Goal: Task Accomplishment & Management: Manage account settings

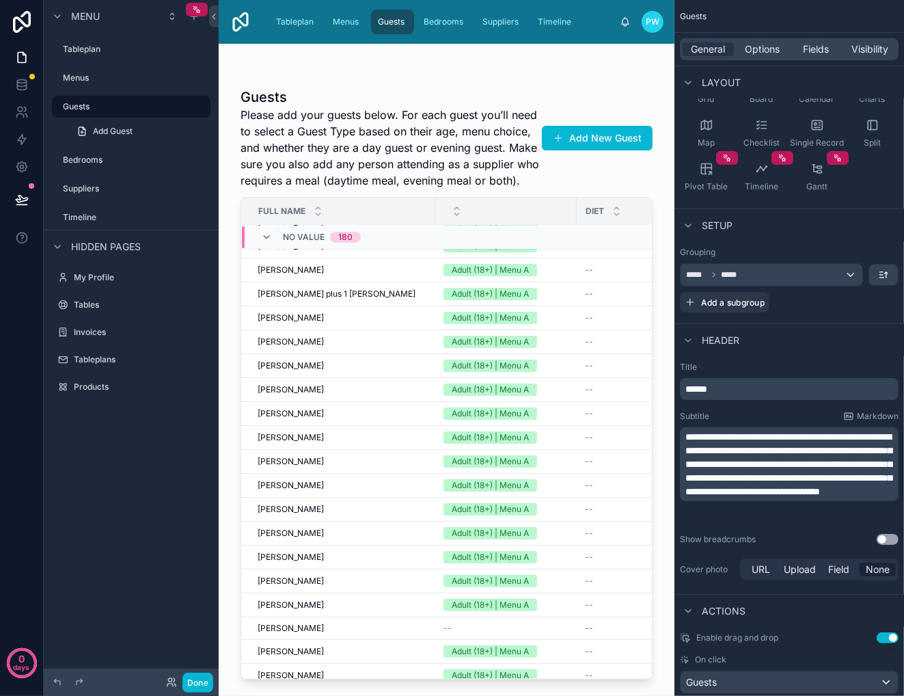
scroll to position [414, 0]
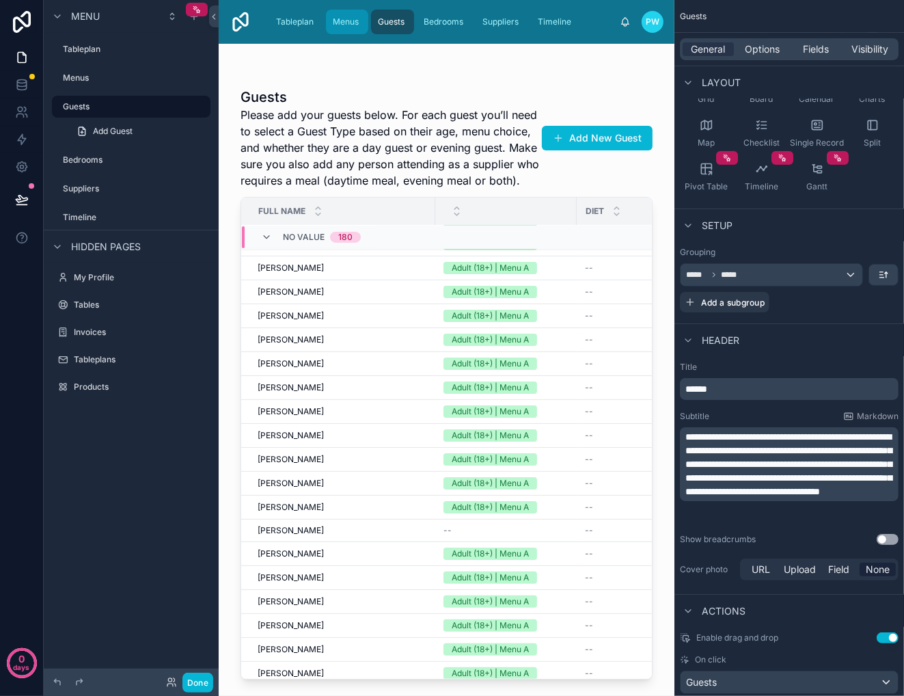
click at [346, 21] on span "Menus" at bounding box center [346, 21] width 26 height 11
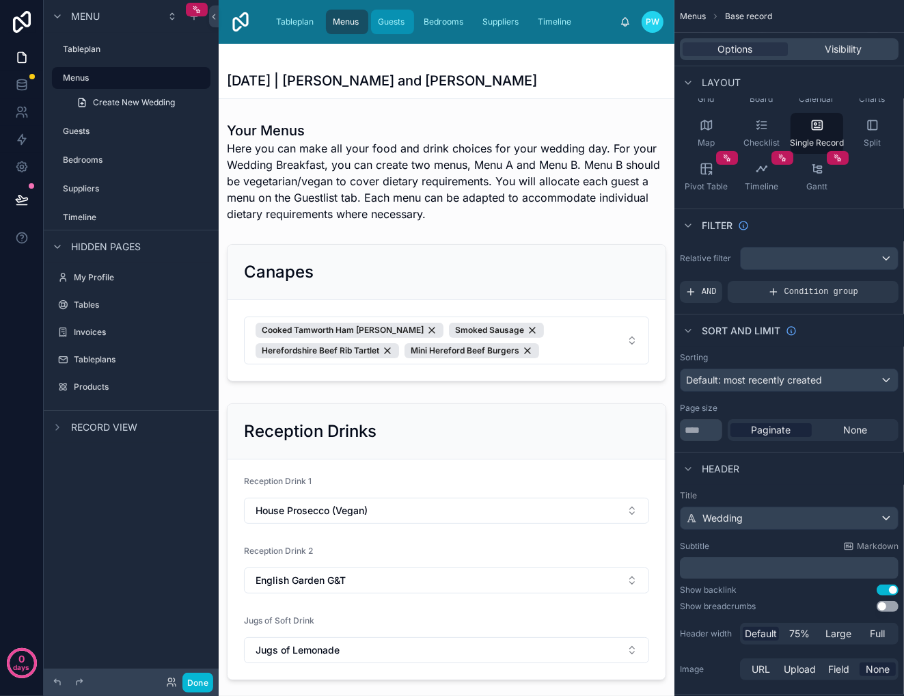
click at [390, 21] on span "Guests" at bounding box center [391, 21] width 27 height 11
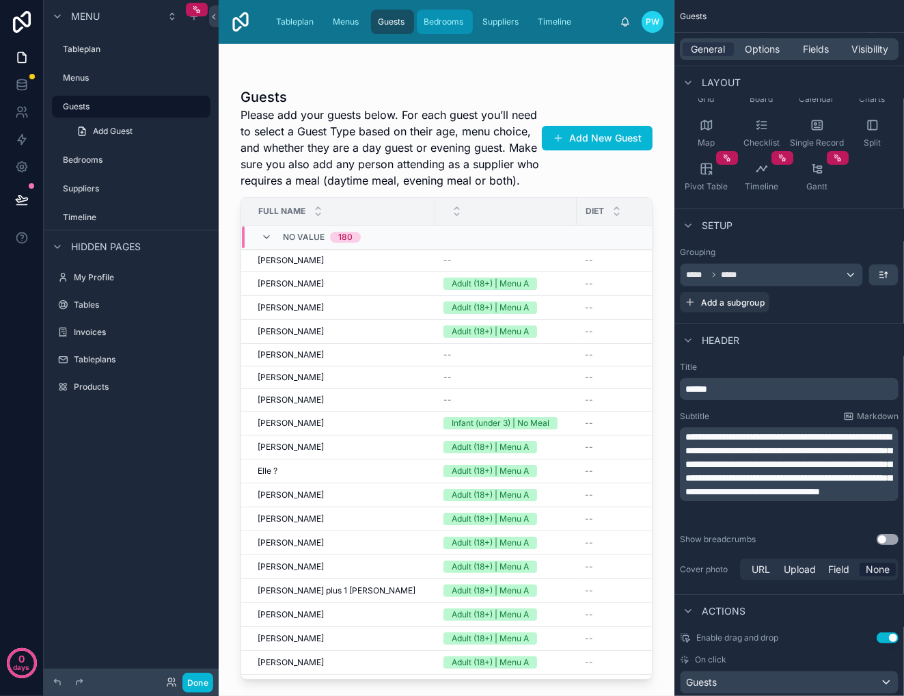
click at [452, 21] on span "Bedrooms" at bounding box center [444, 21] width 40 height 11
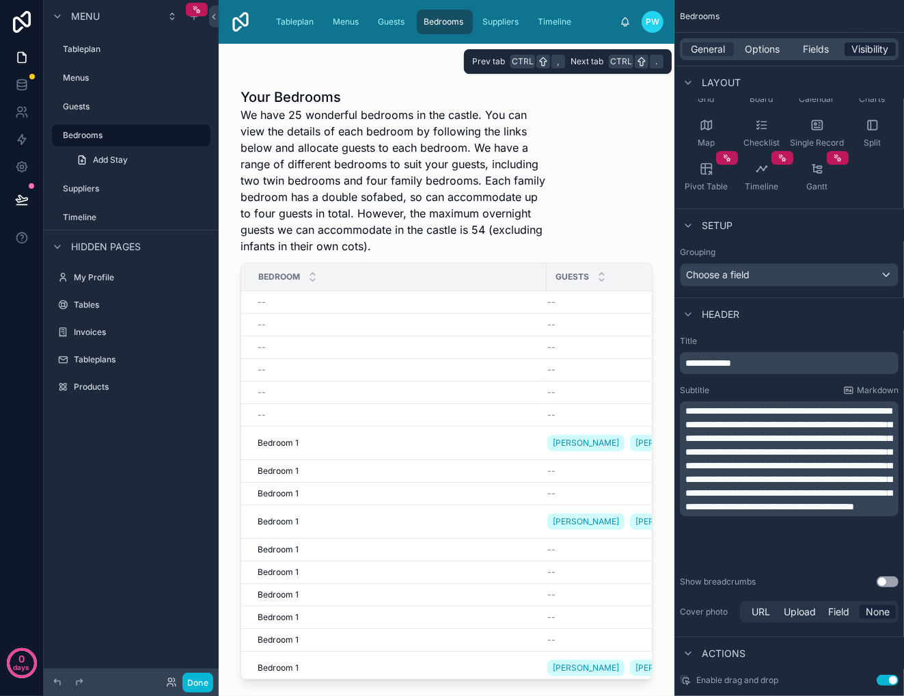
click at [871, 49] on span "Visibility" at bounding box center [871, 49] width 37 height 14
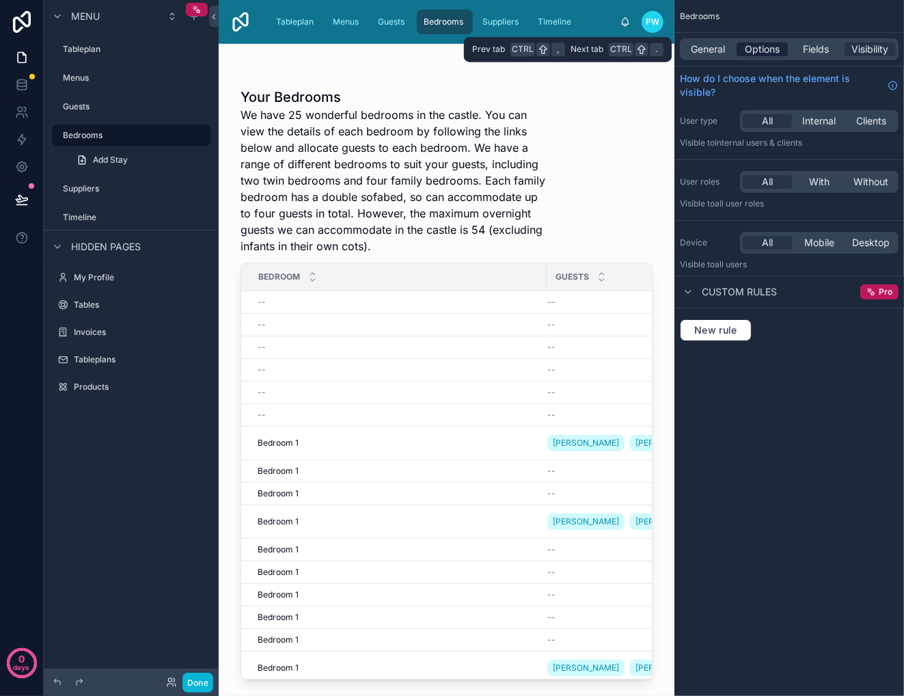
click at [762, 46] on span "Options" at bounding box center [762, 49] width 35 height 14
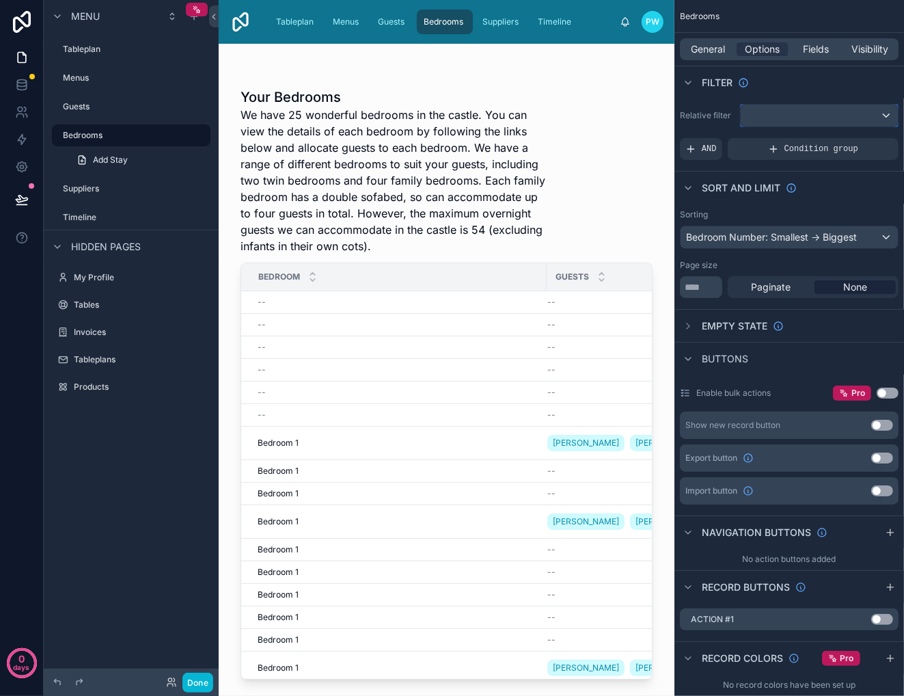
click at [889, 112] on div "scrollable content" at bounding box center [819, 116] width 157 height 22
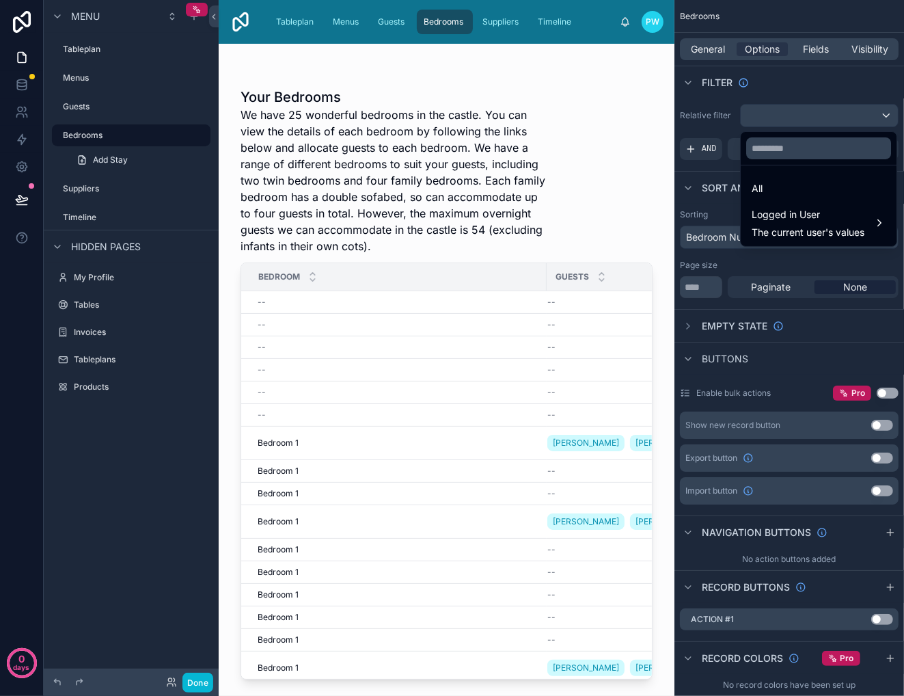
click at [886, 116] on div "scrollable content" at bounding box center [452, 348] width 904 height 696
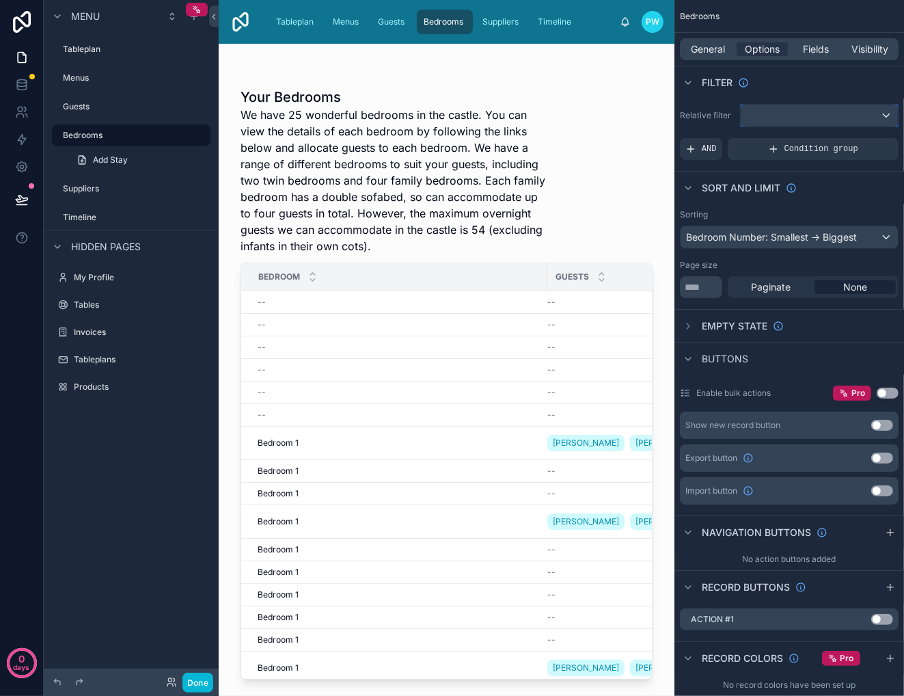
click at [889, 115] on div "scrollable content" at bounding box center [819, 116] width 157 height 22
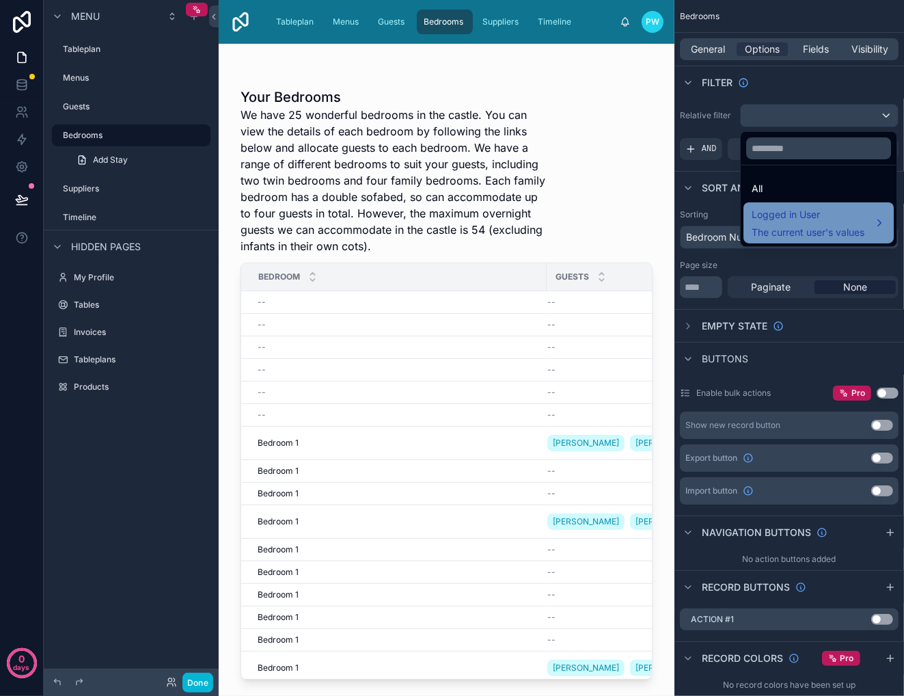
click at [841, 219] on span "Logged in User" at bounding box center [808, 214] width 113 height 16
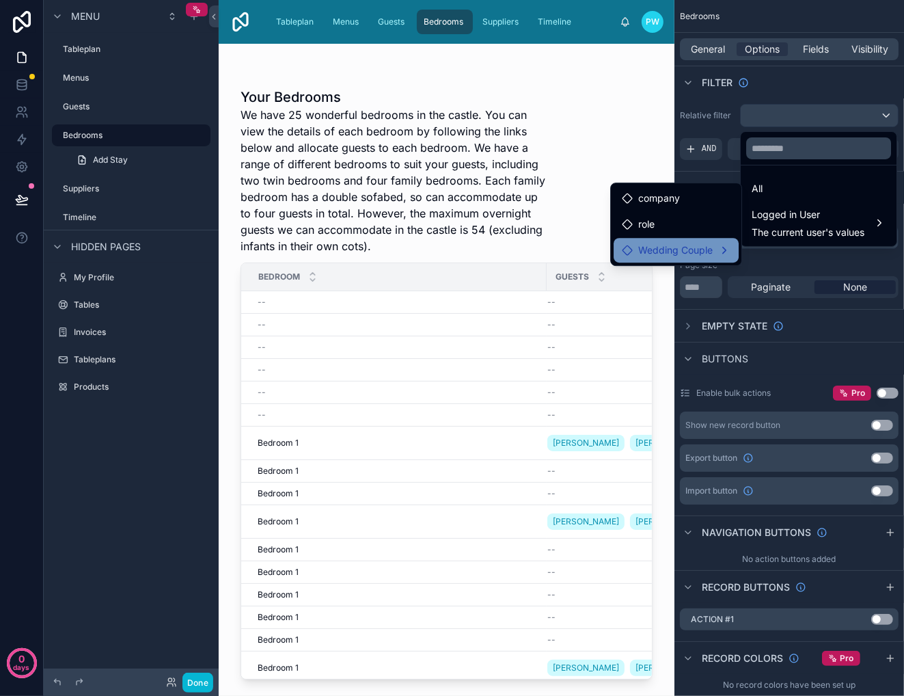
click at [697, 253] on span "Wedding Couple" at bounding box center [676, 250] width 75 height 16
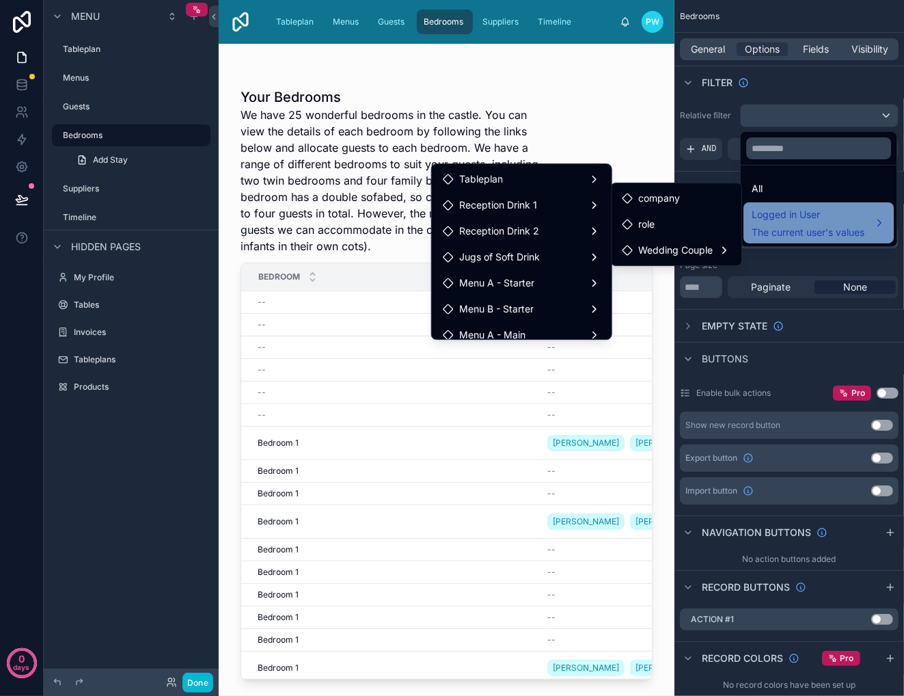
click at [805, 218] on span "Logged in User" at bounding box center [808, 214] width 113 height 16
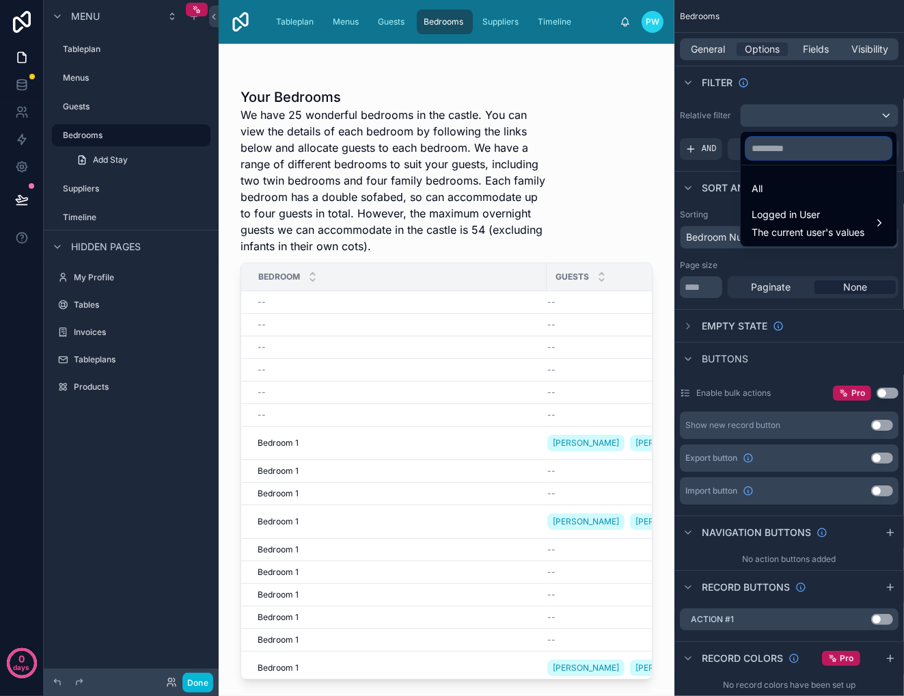
click at [819, 150] on input "text" at bounding box center [819, 148] width 145 height 22
click at [793, 83] on div "scrollable content" at bounding box center [452, 348] width 904 height 696
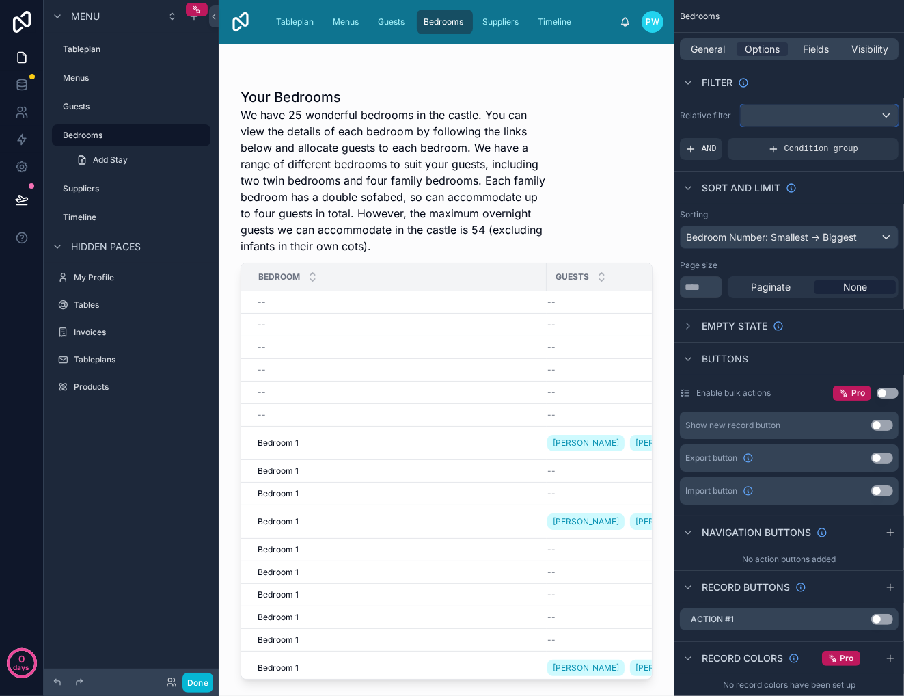
click at [818, 117] on div "scrollable content" at bounding box center [819, 116] width 157 height 22
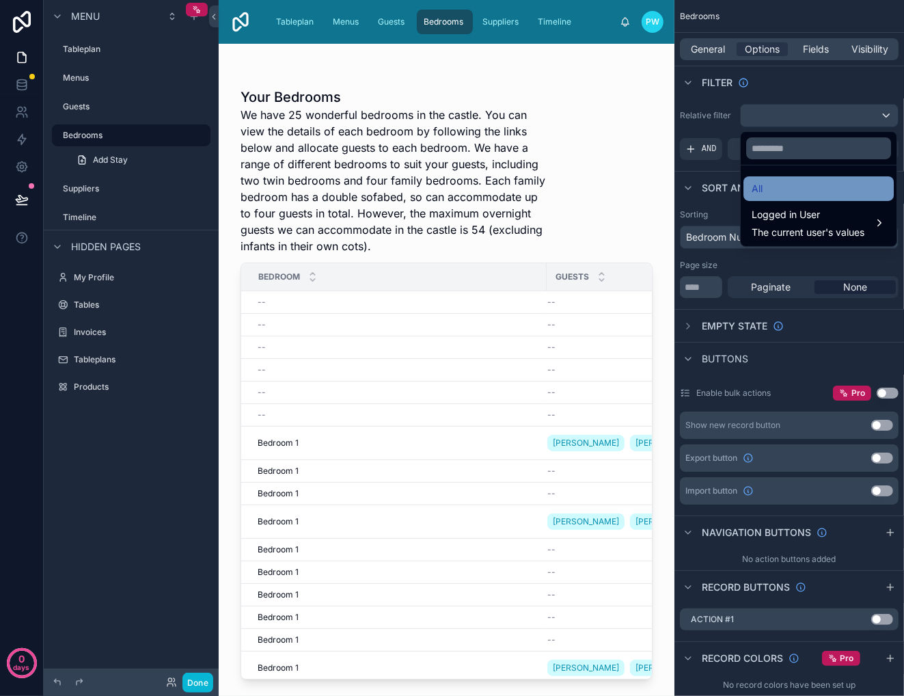
click at [781, 186] on div "All" at bounding box center [819, 188] width 134 height 16
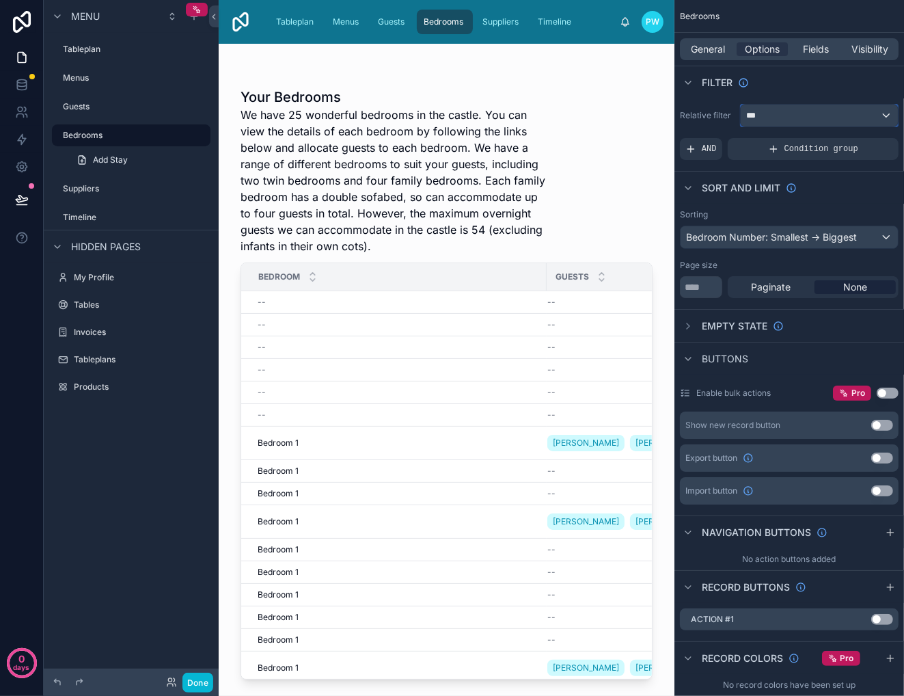
click at [882, 115] on div "***" at bounding box center [819, 116] width 157 height 22
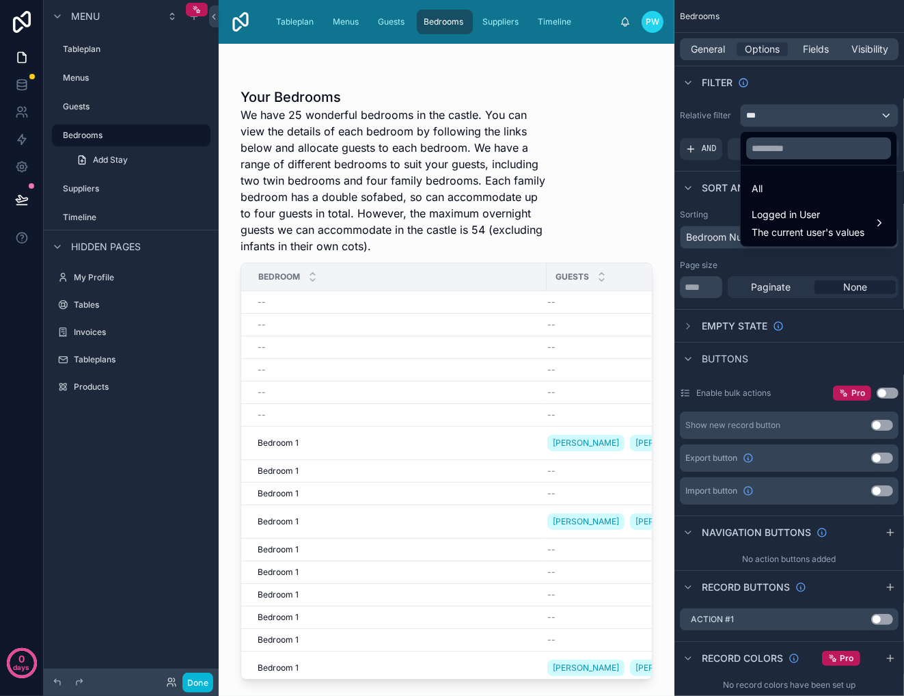
click at [16, 86] on div "scrollable content" at bounding box center [452, 348] width 904 height 696
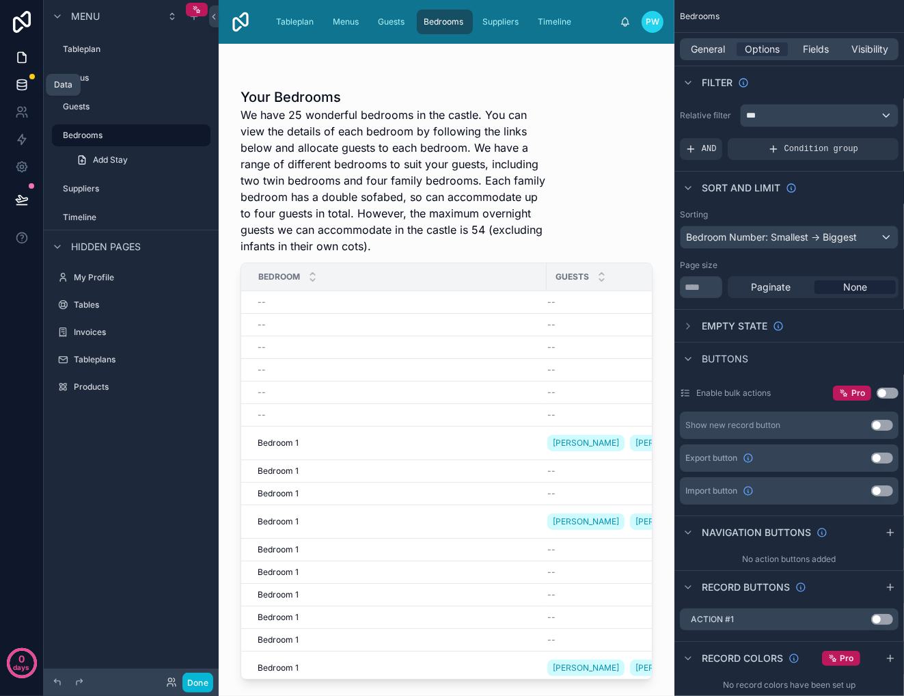
click at [21, 82] on icon at bounding box center [22, 85] width 14 height 14
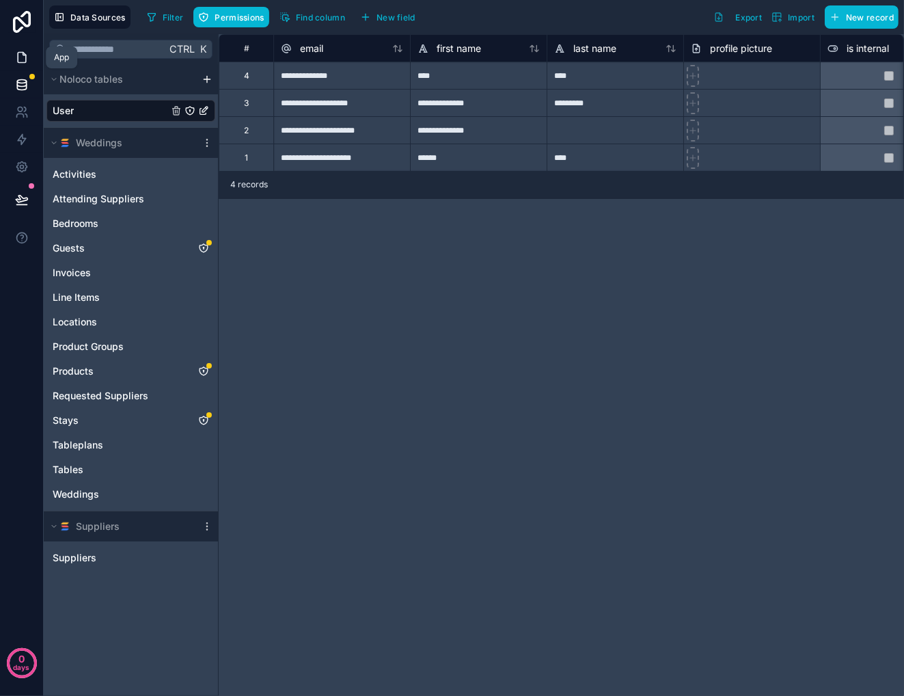
click at [20, 61] on icon at bounding box center [22, 58] width 14 height 14
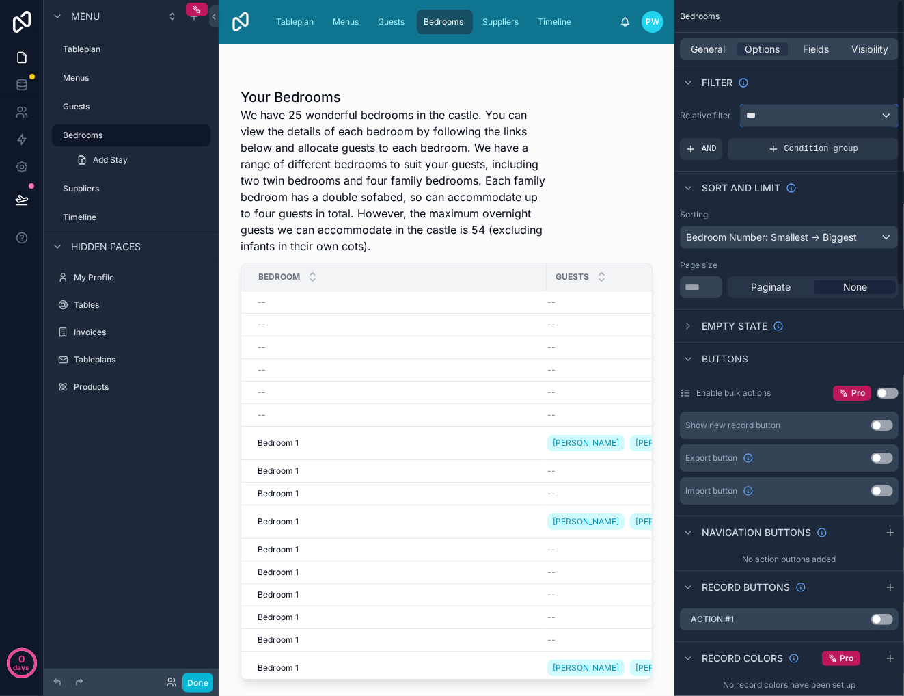
click at [791, 115] on div "***" at bounding box center [819, 116] width 157 height 22
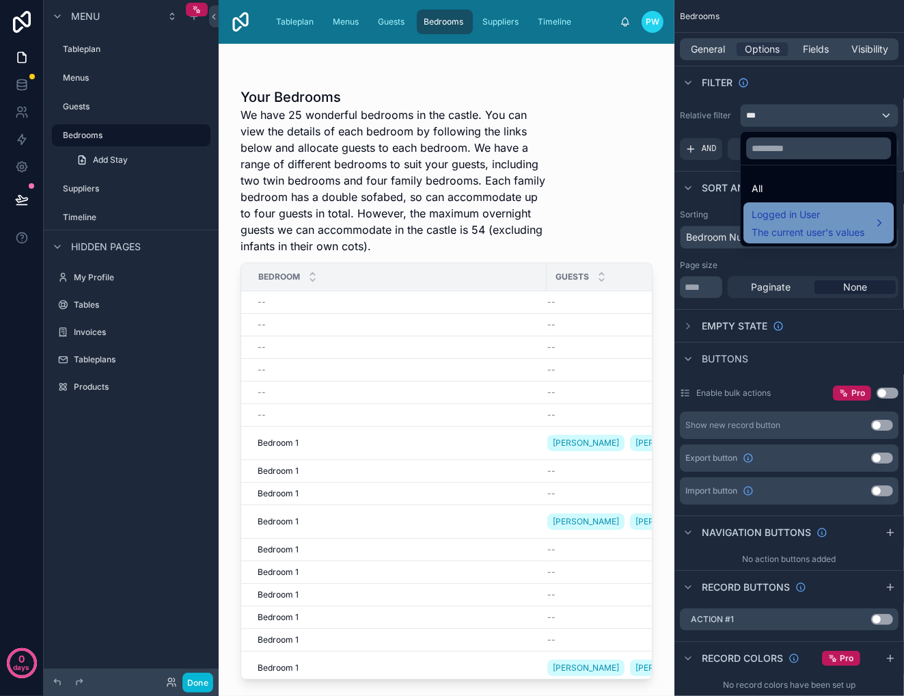
click at [811, 224] on div "Logged in User The current user's values" at bounding box center [808, 222] width 113 height 33
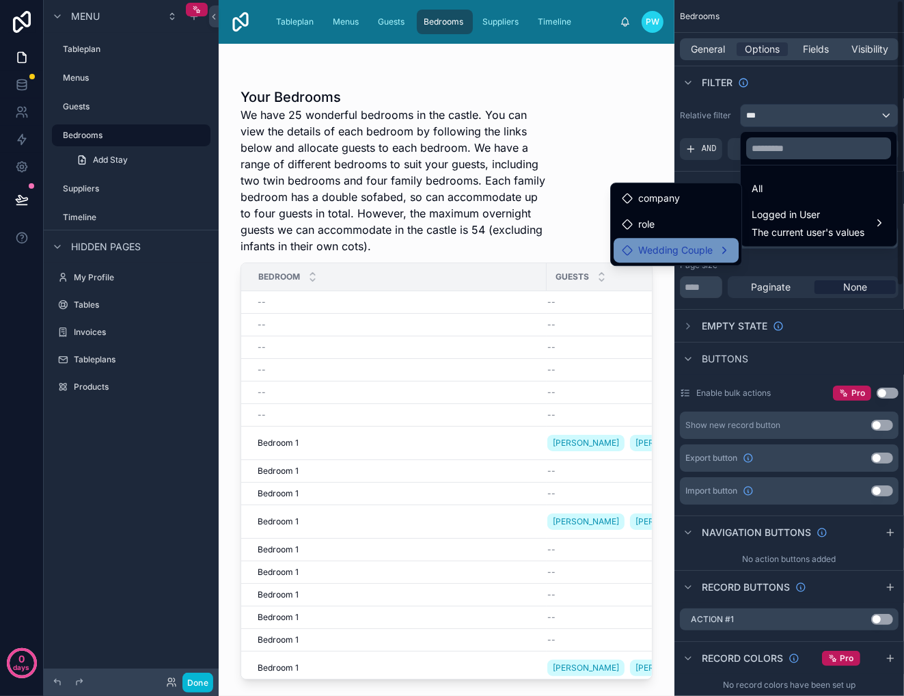
click at [678, 250] on span "Wedding Couple" at bounding box center [676, 250] width 75 height 16
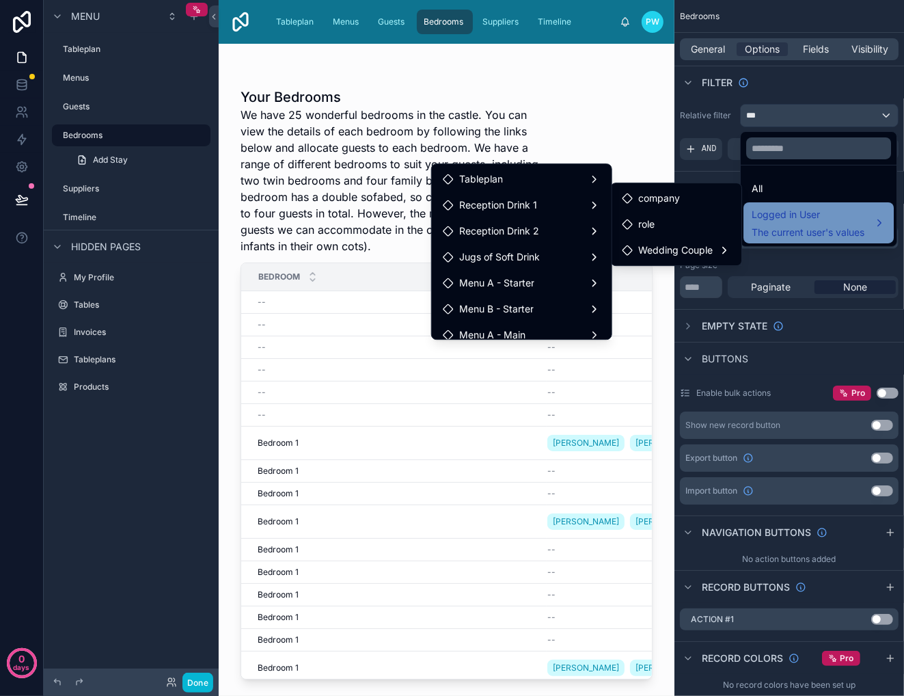
click at [819, 220] on span "Logged in User" at bounding box center [808, 214] width 113 height 16
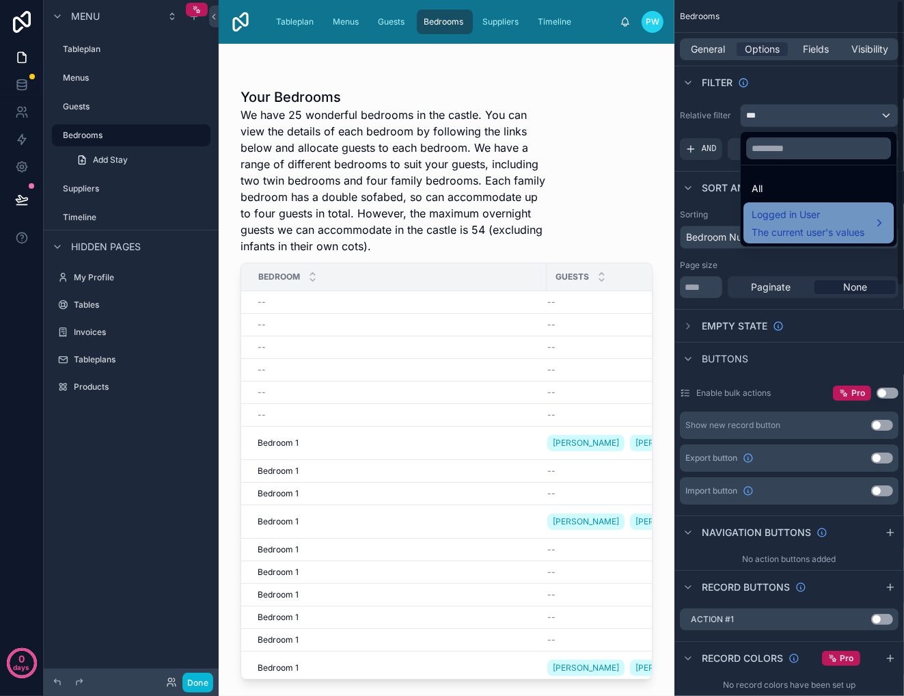
click at [849, 222] on span "Logged in User" at bounding box center [808, 214] width 113 height 16
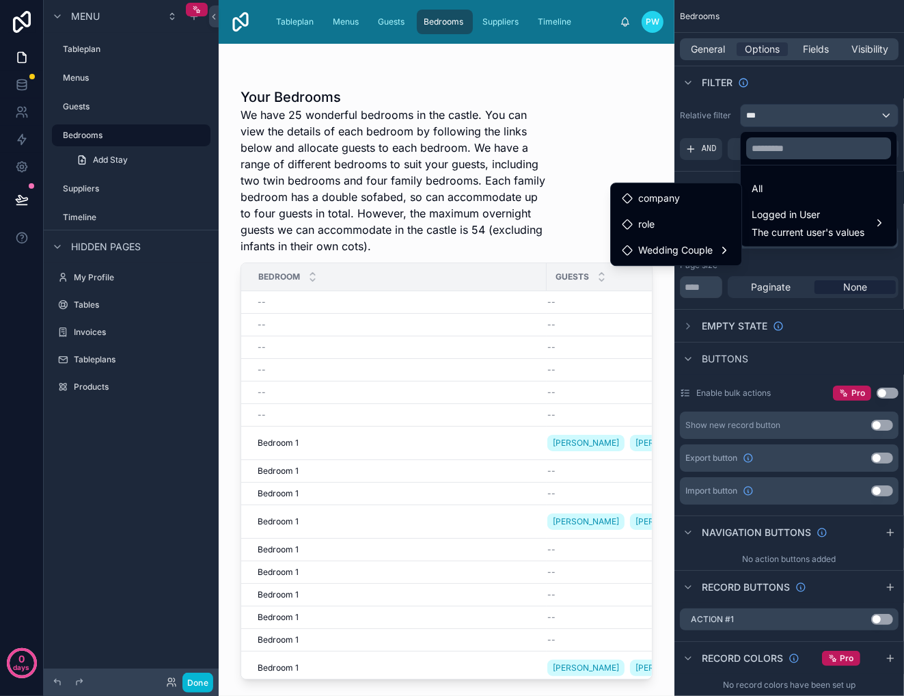
click at [21, 85] on div "scrollable content" at bounding box center [452, 348] width 904 height 696
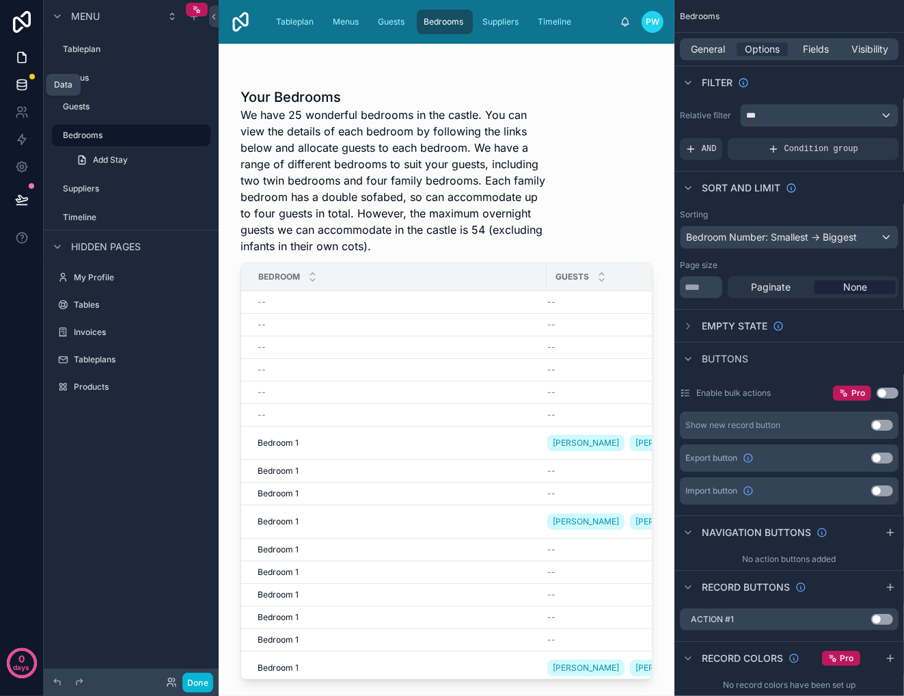
click at [21, 85] on icon at bounding box center [22, 85] width 14 height 14
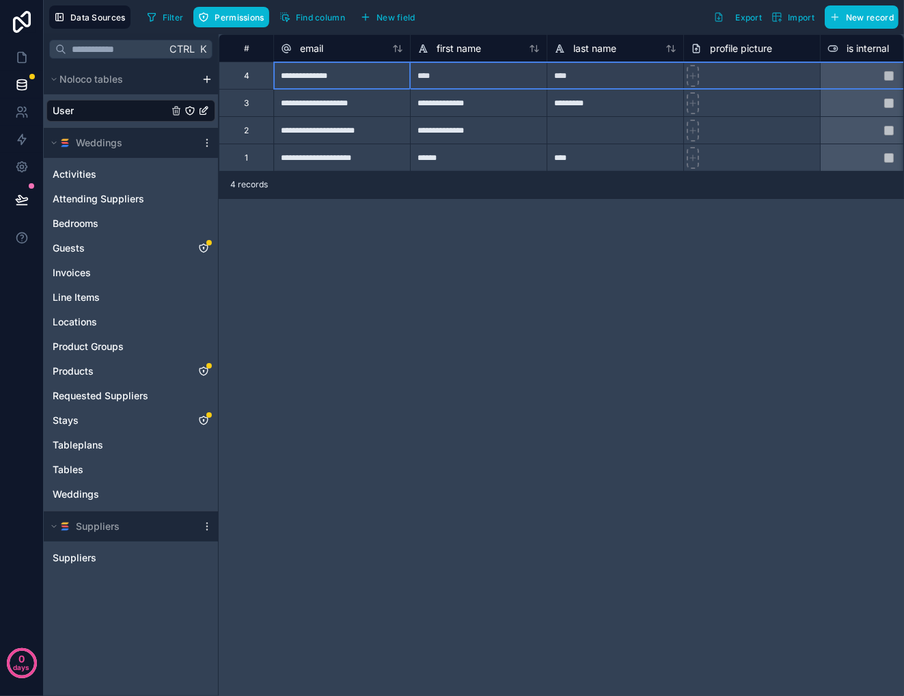
click at [264, 77] on div "4" at bounding box center [246, 75] width 55 height 27
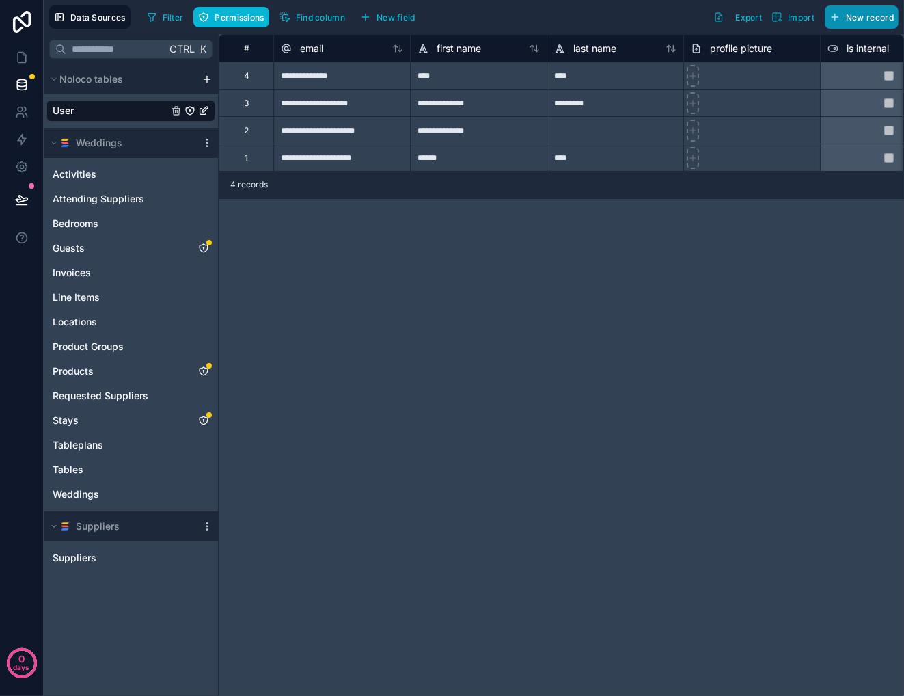
click at [859, 13] on span "New record" at bounding box center [870, 17] width 48 height 10
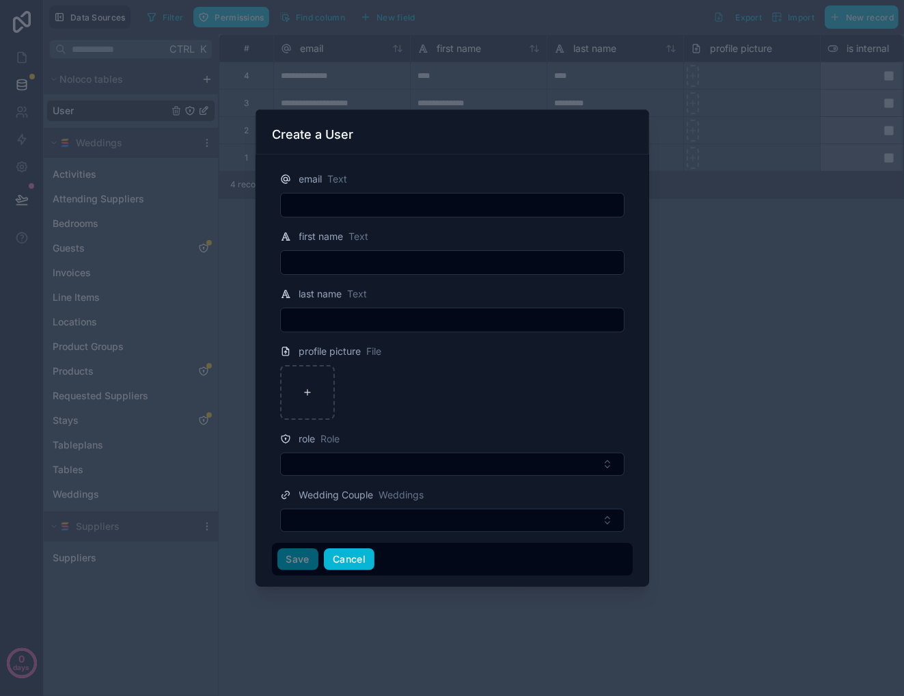
click at [351, 559] on button "Cancel" at bounding box center [349, 559] width 51 height 22
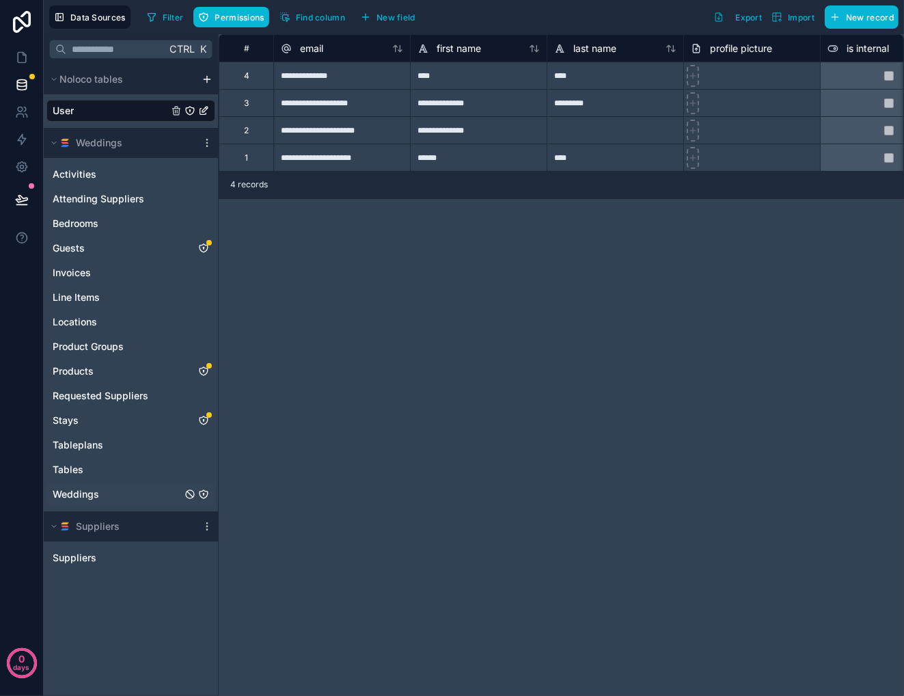
click at [70, 494] on span "Weddings" at bounding box center [76, 494] width 46 height 14
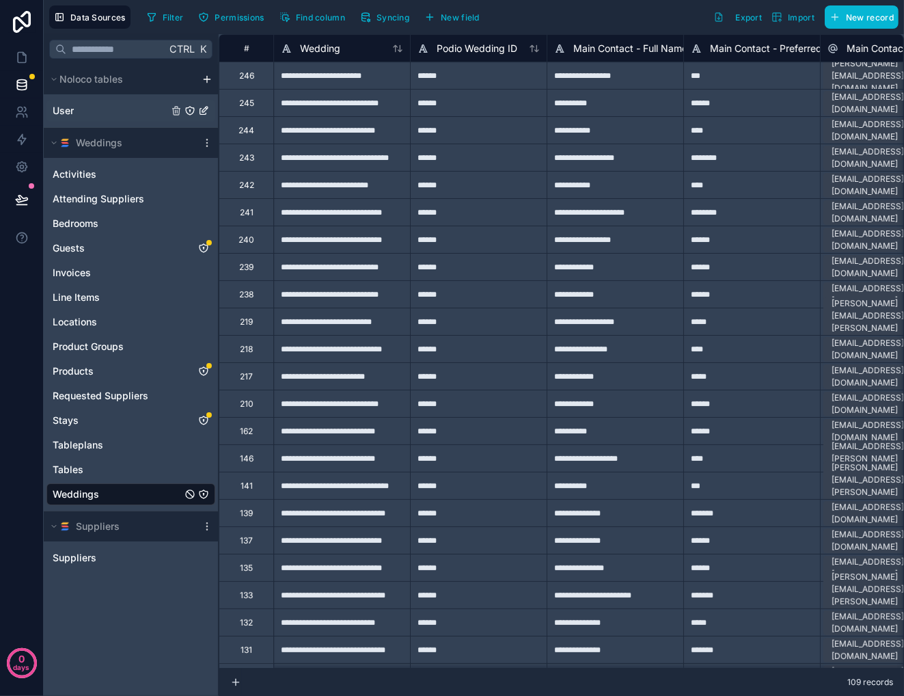
click at [83, 111] on div "User" at bounding box center [130, 111] width 169 height 22
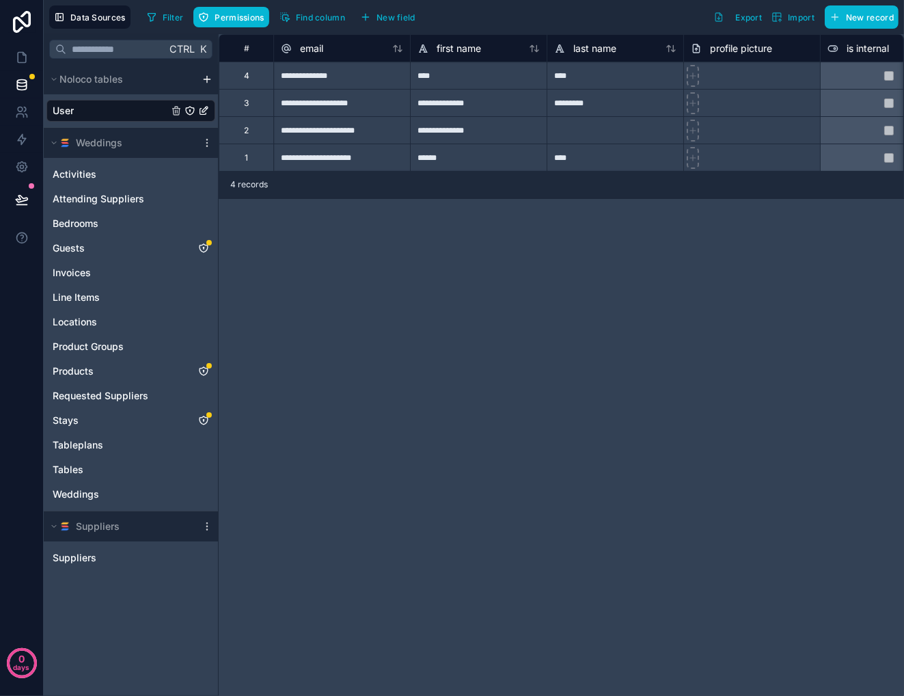
click at [257, 103] on div "3" at bounding box center [246, 102] width 55 height 27
click at [367, 108] on div "**********" at bounding box center [341, 102] width 137 height 27
click at [367, 108] on input "**********" at bounding box center [342, 103] width 136 height 27
click at [252, 105] on div "3" at bounding box center [246, 102] width 55 height 27
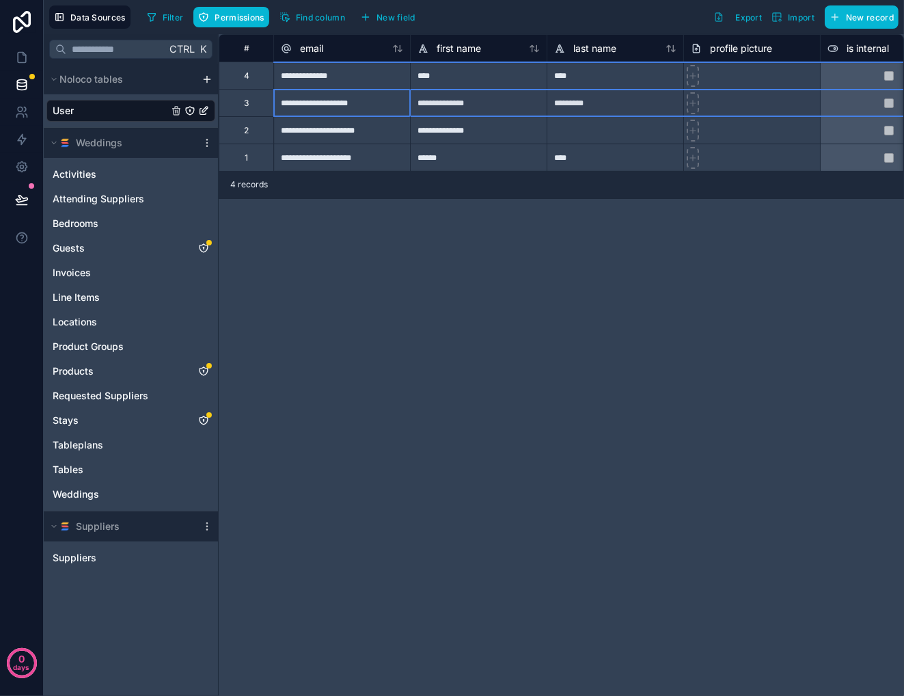
click at [349, 106] on div "**********" at bounding box center [341, 102] width 137 height 27
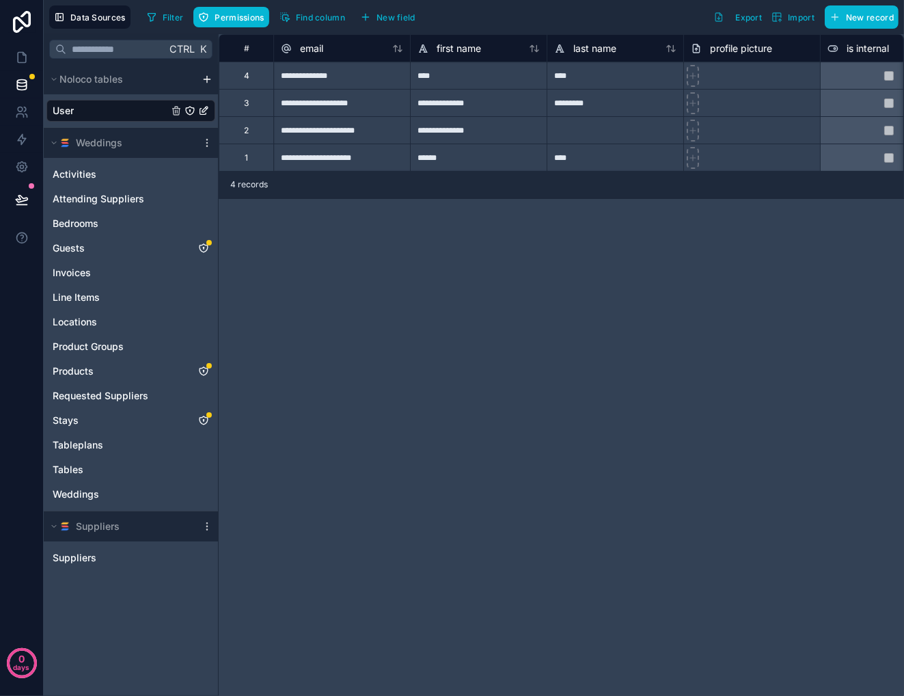
click at [83, 110] on div "User" at bounding box center [130, 111] width 169 height 22
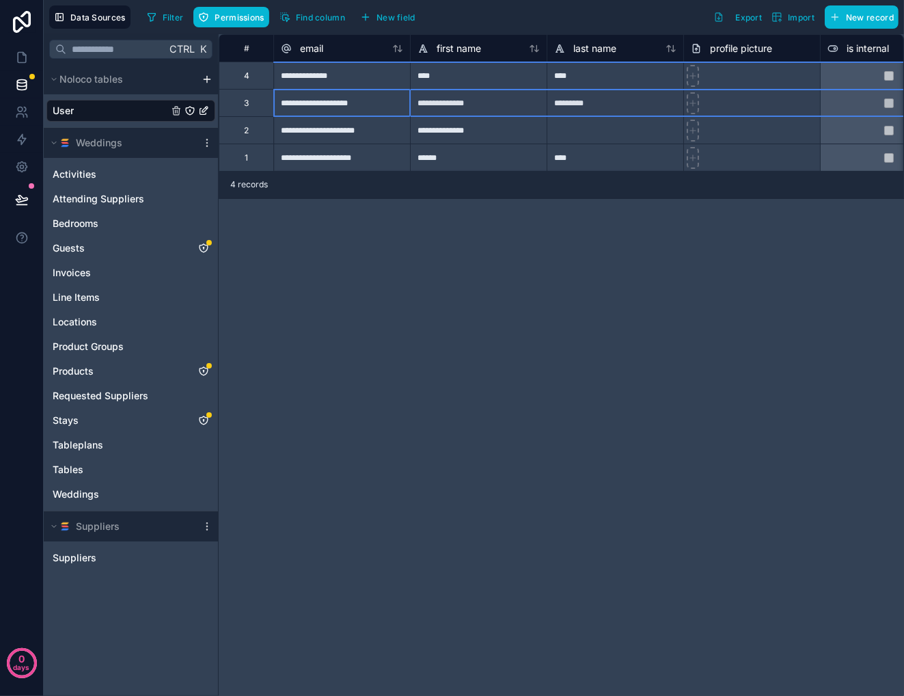
click at [253, 103] on div "3" at bounding box center [246, 102] width 55 height 27
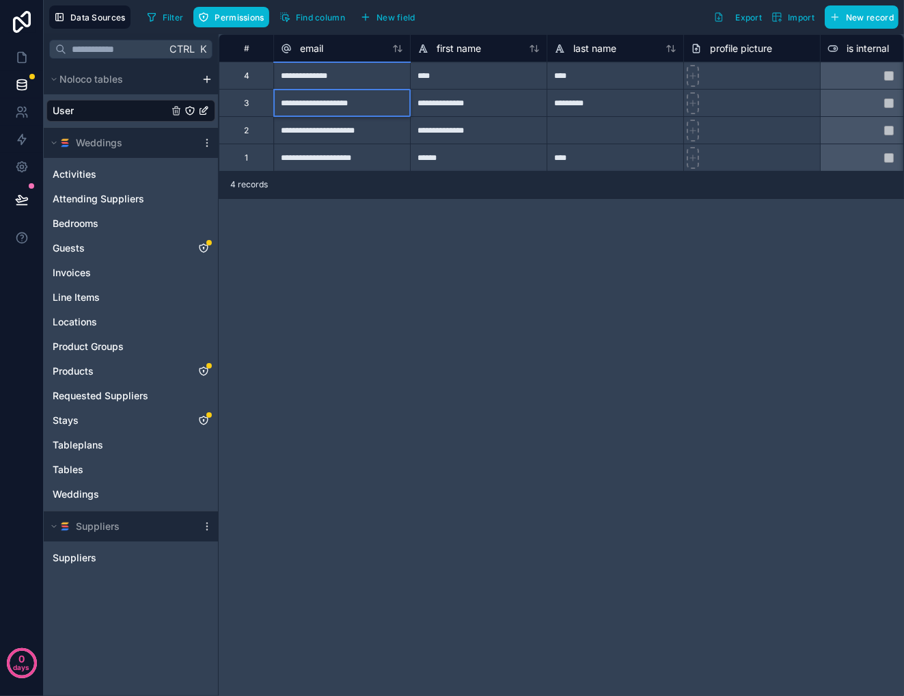
click at [384, 109] on div "**********" at bounding box center [341, 102] width 137 height 27
click at [384, 109] on input "**********" at bounding box center [342, 103] width 136 height 27
click at [468, 111] on div "**********" at bounding box center [478, 102] width 137 height 27
click at [855, 105] on div at bounding box center [888, 102] width 137 height 27
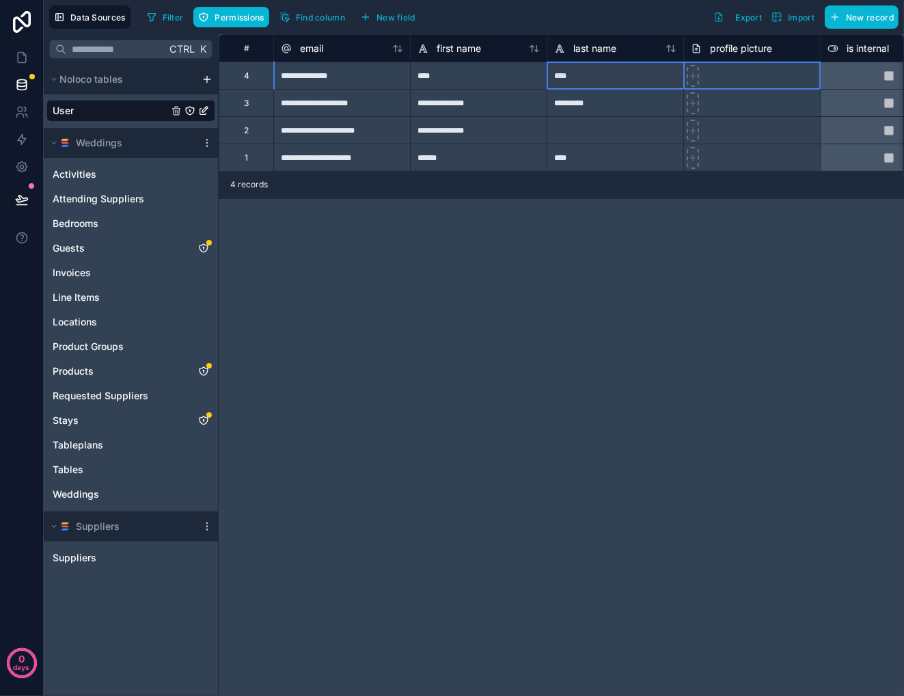
drag, startPoint x: 733, startPoint y: 79, endPoint x: 655, endPoint y: 78, distance: 77.9
click at [799, 75] on div at bounding box center [752, 75] width 137 height 27
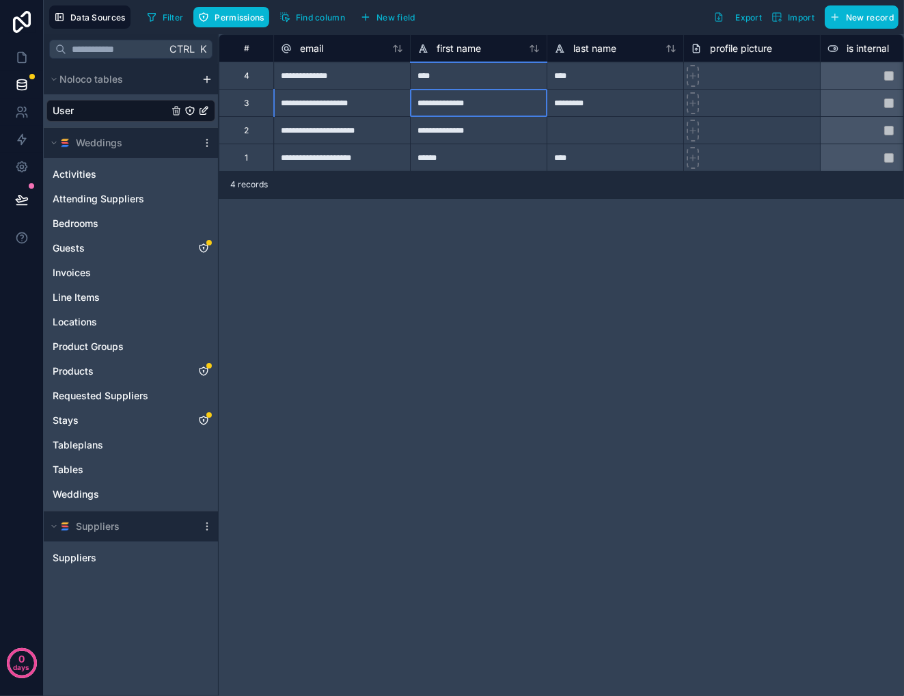
click at [515, 105] on div "**********" at bounding box center [478, 102] width 137 height 27
click at [625, 111] on div "*********" at bounding box center [615, 102] width 137 height 27
click at [736, 104] on div at bounding box center [752, 102] width 137 height 27
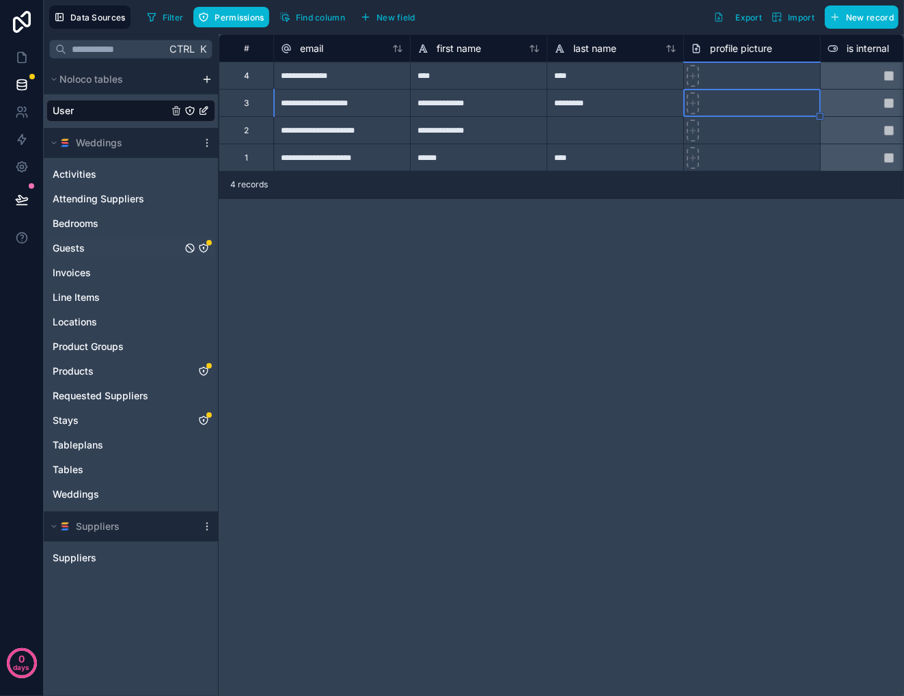
click at [72, 245] on span "Guests" at bounding box center [69, 248] width 32 height 14
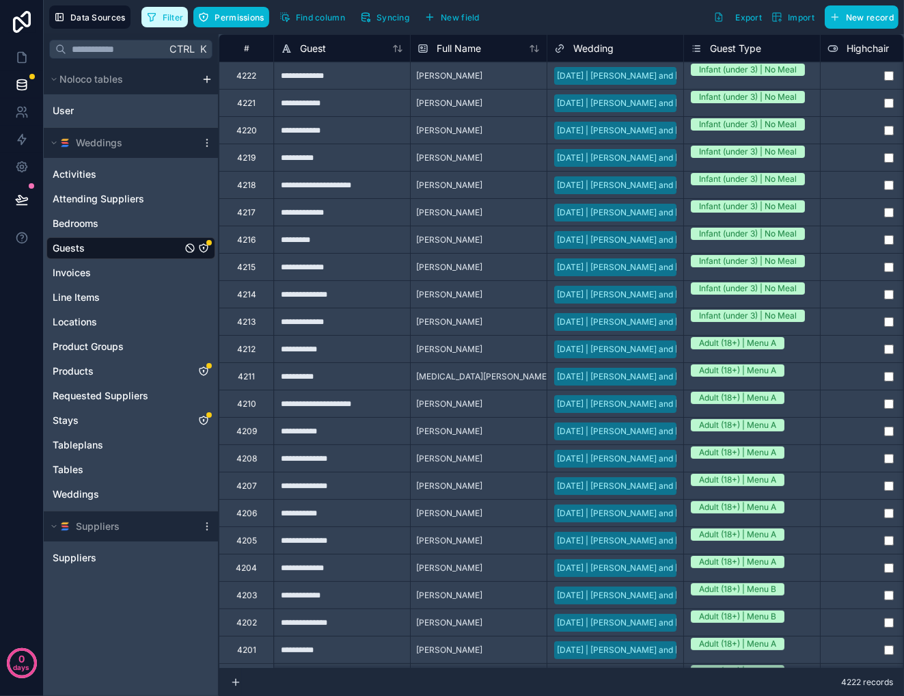
click at [163, 17] on span "Filter" at bounding box center [173, 17] width 21 height 10
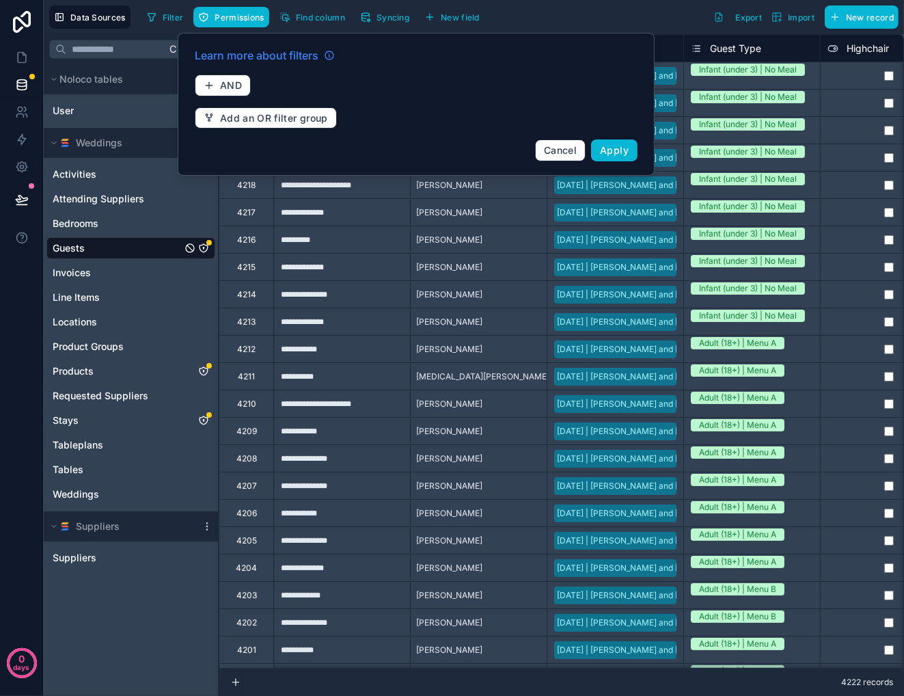
click at [286, 55] on span "Learn more about filters" at bounding box center [257, 55] width 124 height 16
click at [233, 83] on span "AND" at bounding box center [231, 85] width 22 height 12
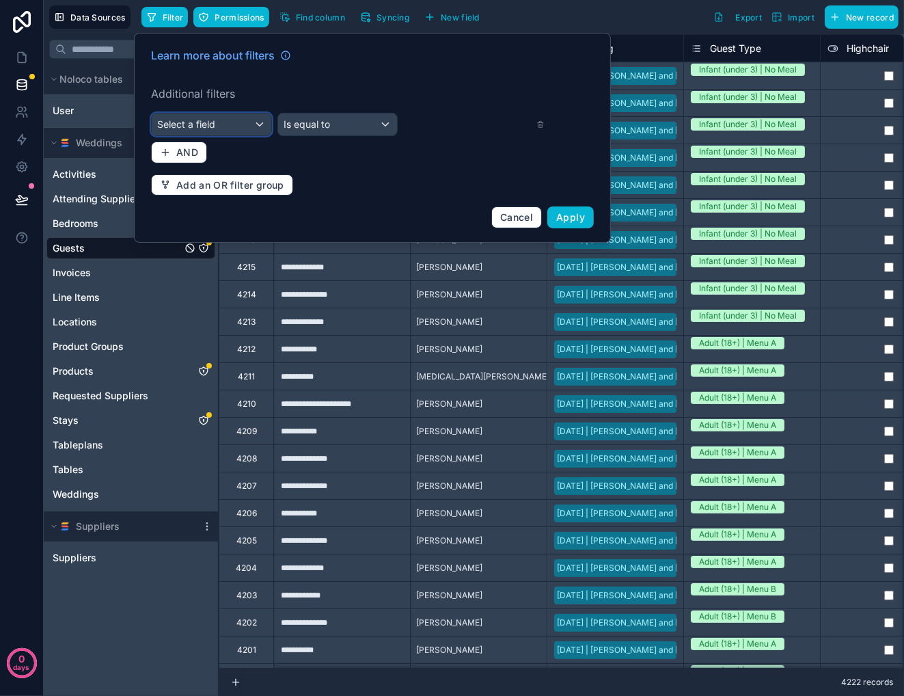
click at [220, 127] on div "Select a field" at bounding box center [212, 124] width 120 height 22
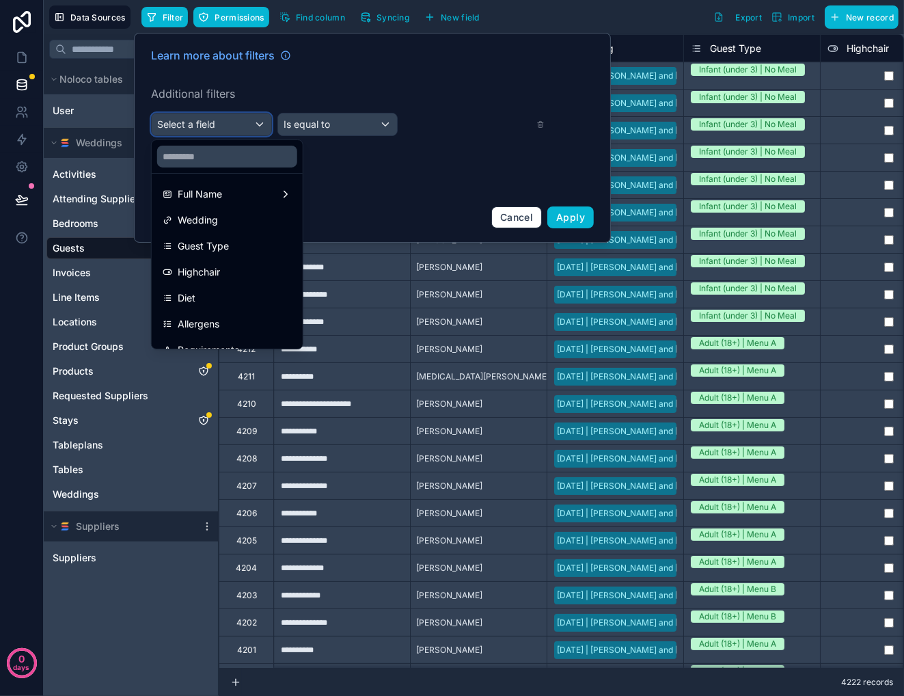
scroll to position [137, 0]
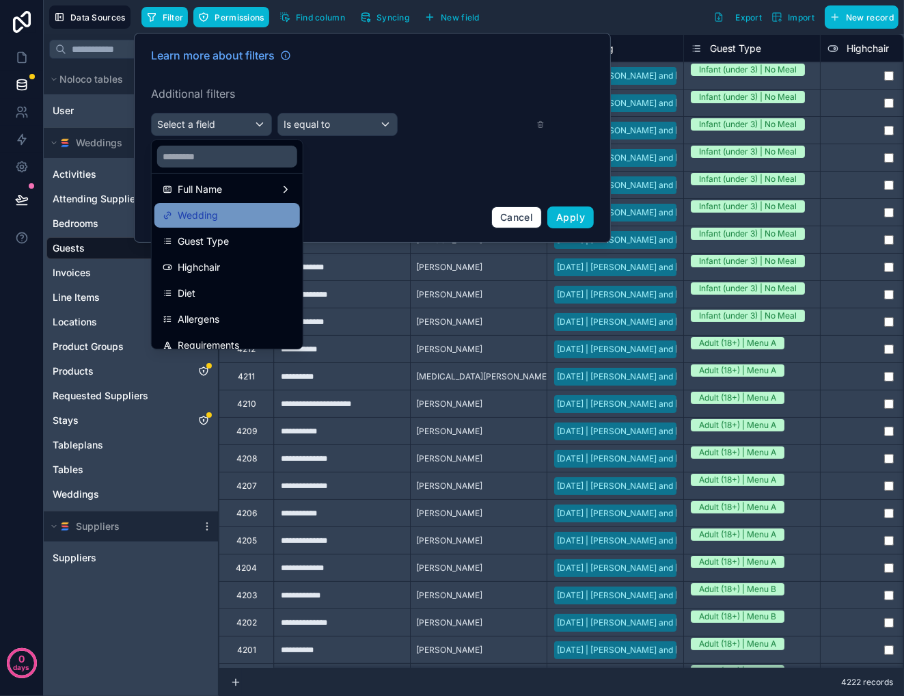
click at [203, 215] on span "Wedding" at bounding box center [198, 215] width 40 height 16
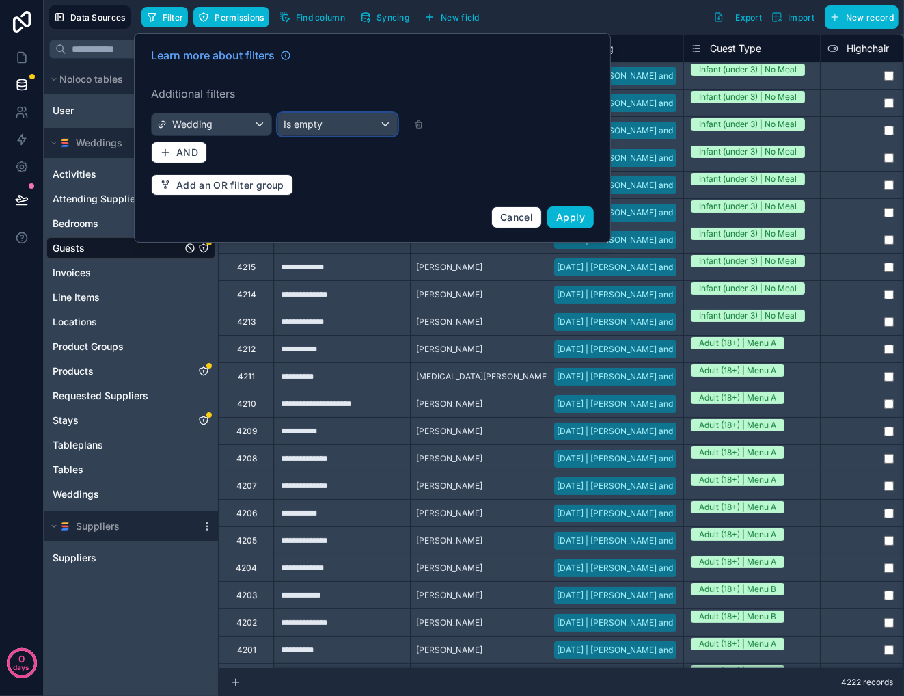
click at [345, 124] on div "Is empty" at bounding box center [338, 124] width 120 height 22
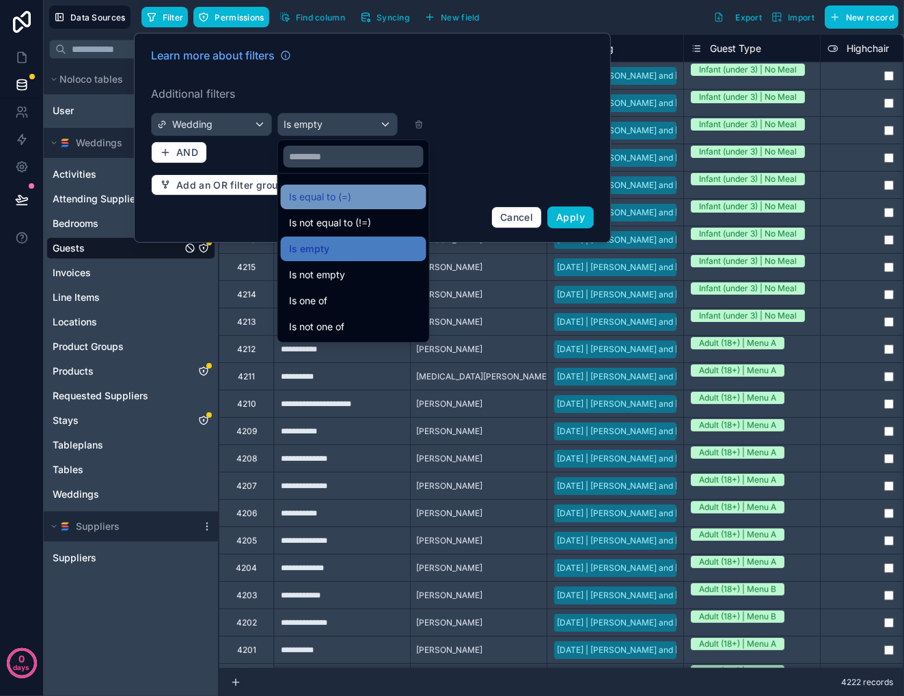
click at [324, 198] on span "Is equal to (=)" at bounding box center [320, 197] width 62 height 16
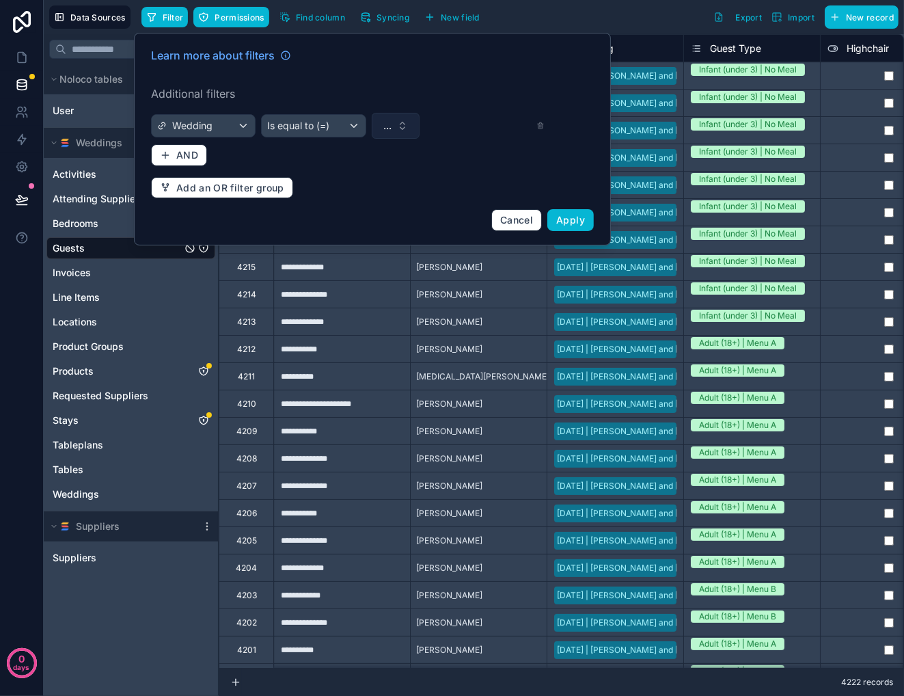
click at [406, 119] on button "..." at bounding box center [396, 126] width 48 height 26
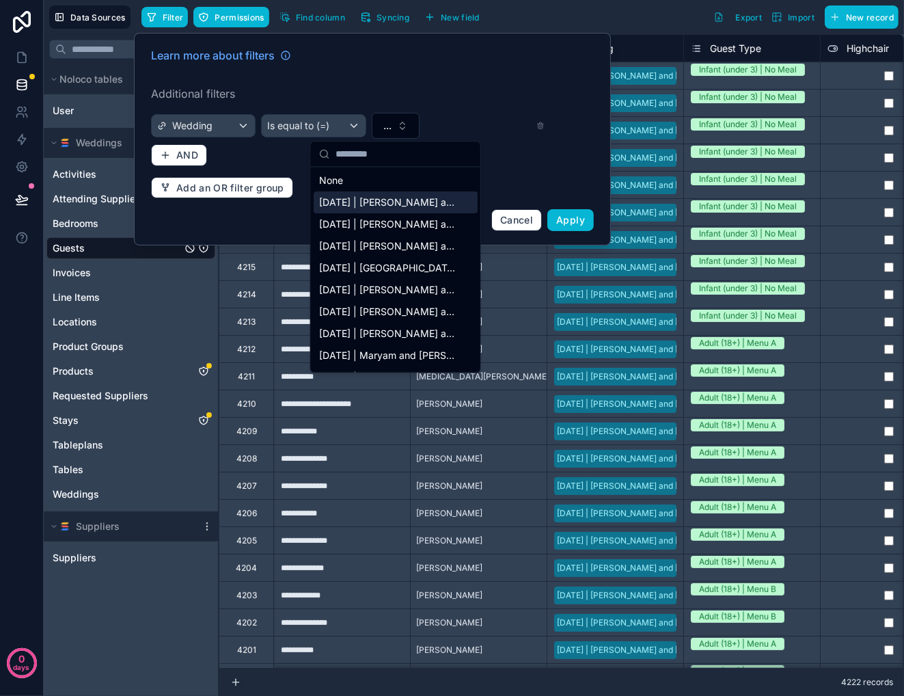
click at [403, 204] on span "[DATE] | [PERSON_NAME] and [PERSON_NAME]" at bounding box center [387, 203] width 137 height 14
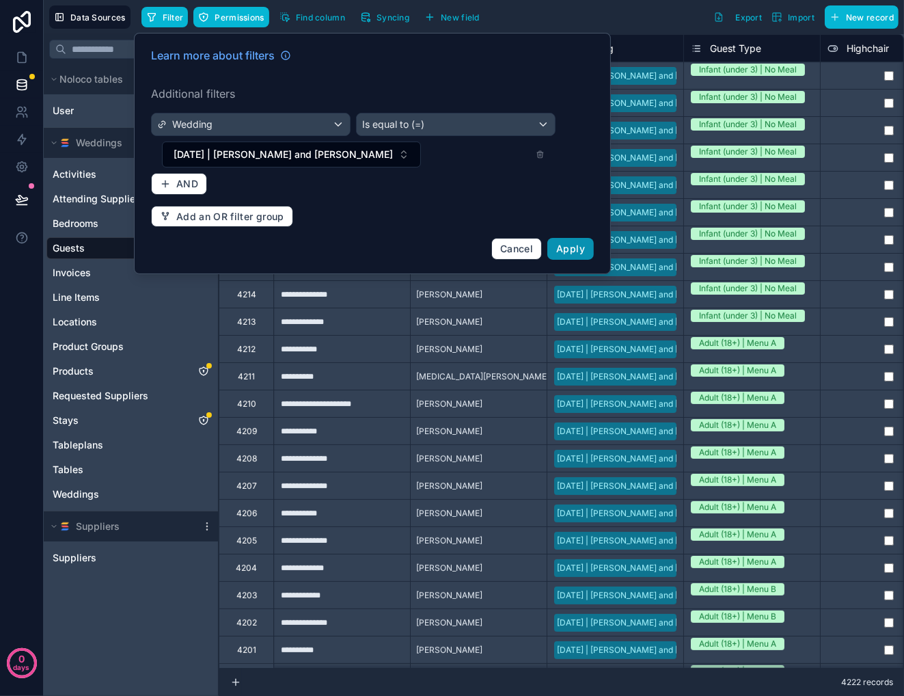
click at [569, 243] on span "Apply" at bounding box center [570, 249] width 29 height 12
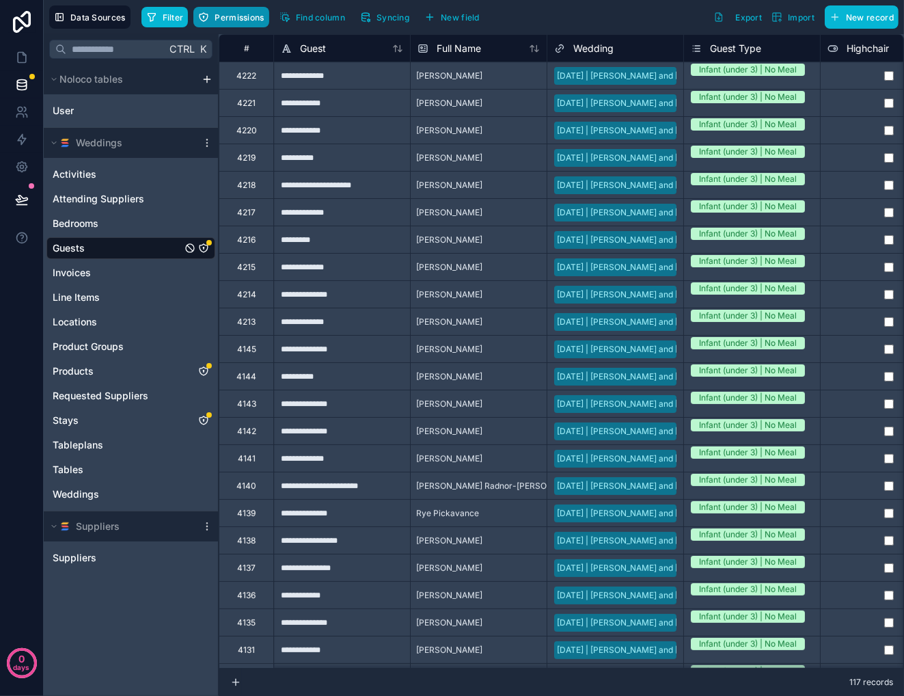
click at [223, 16] on span "Permissions" at bounding box center [239, 17] width 49 height 10
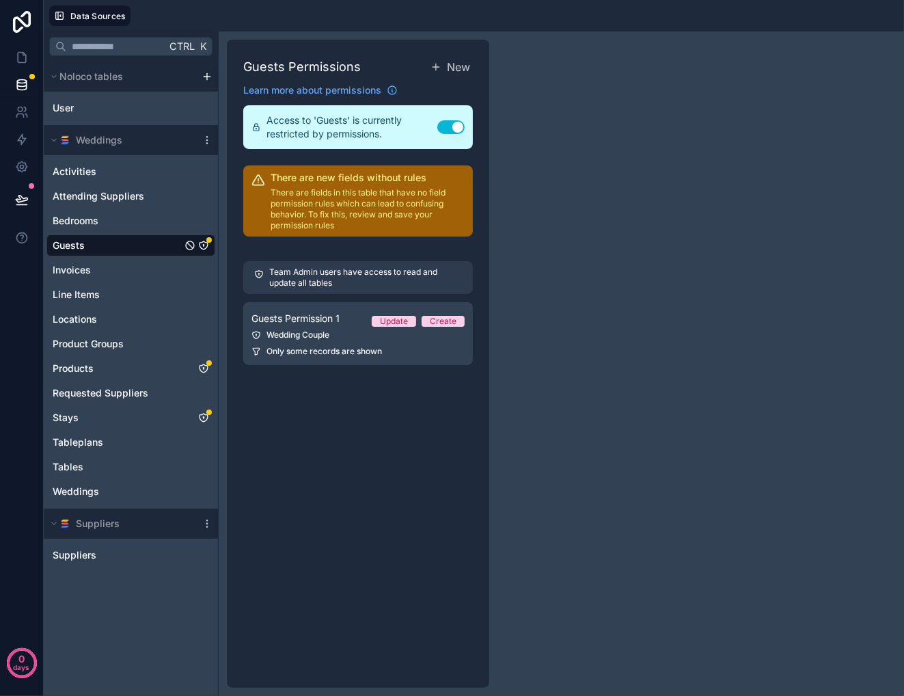
click at [83, 245] on span "Guests" at bounding box center [69, 246] width 32 height 14
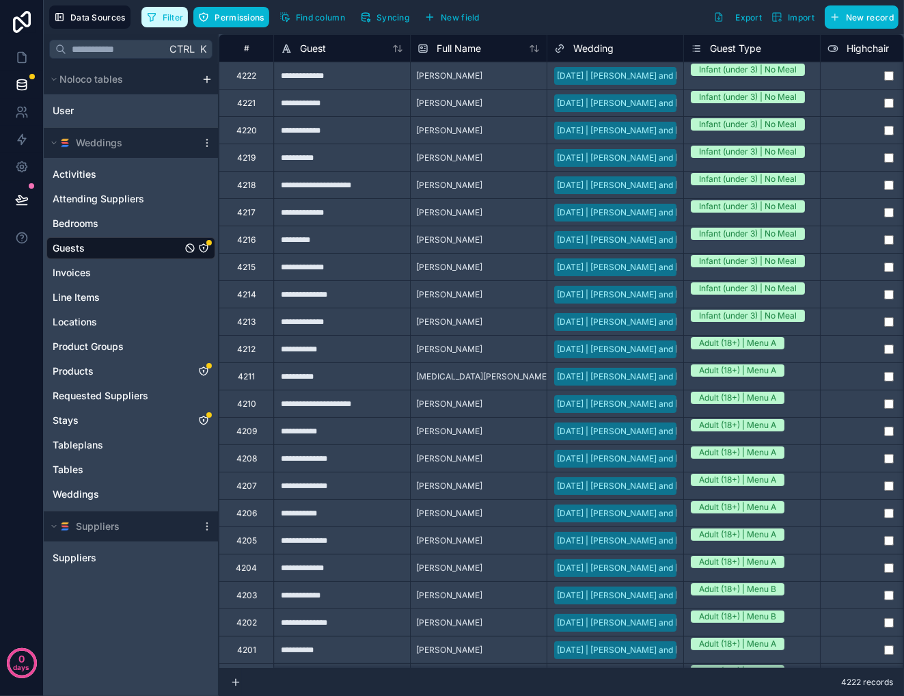
click at [170, 16] on span "Filter" at bounding box center [173, 17] width 21 height 10
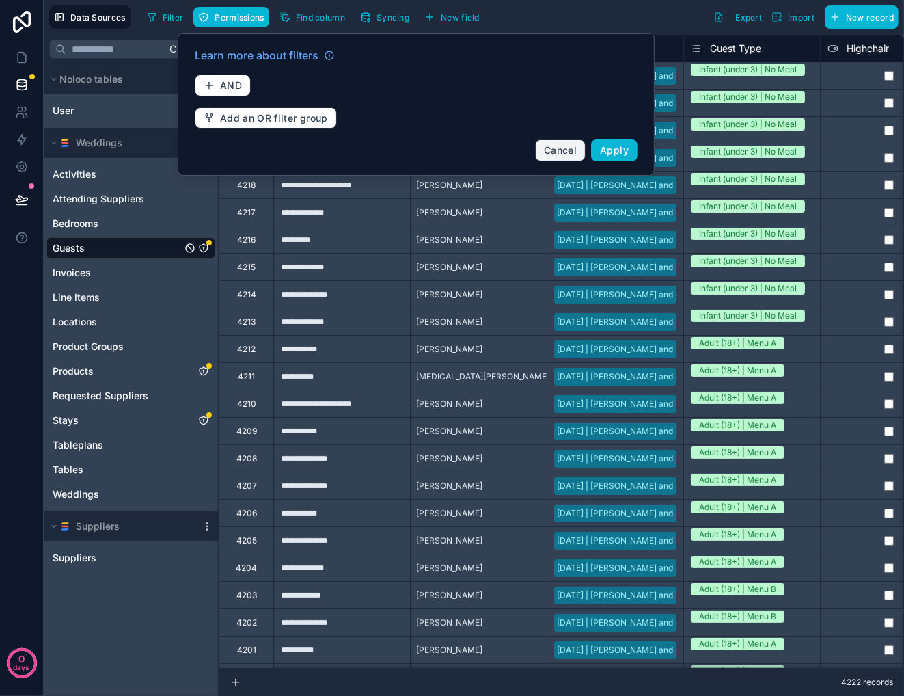
click at [561, 152] on span "Cancel" at bounding box center [560, 150] width 33 height 12
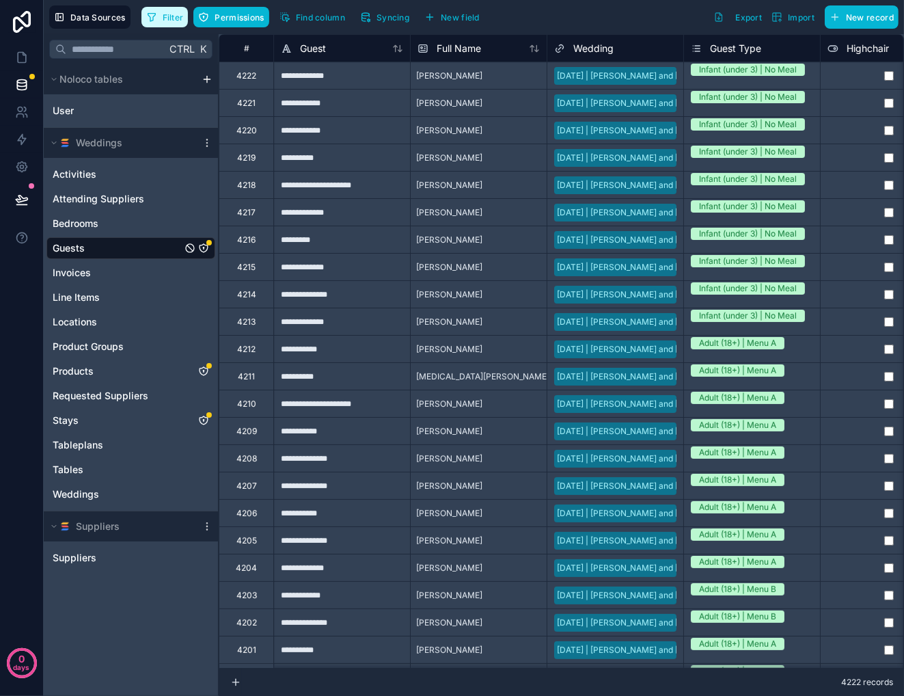
click at [163, 18] on span "Filter" at bounding box center [173, 17] width 21 height 10
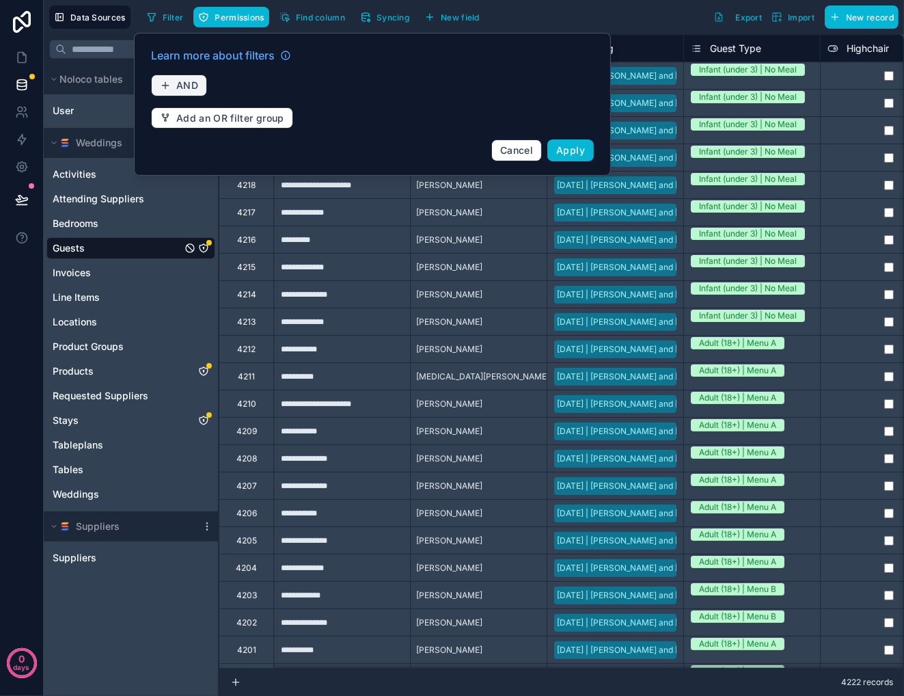
click at [179, 80] on span "AND" at bounding box center [187, 85] width 22 height 12
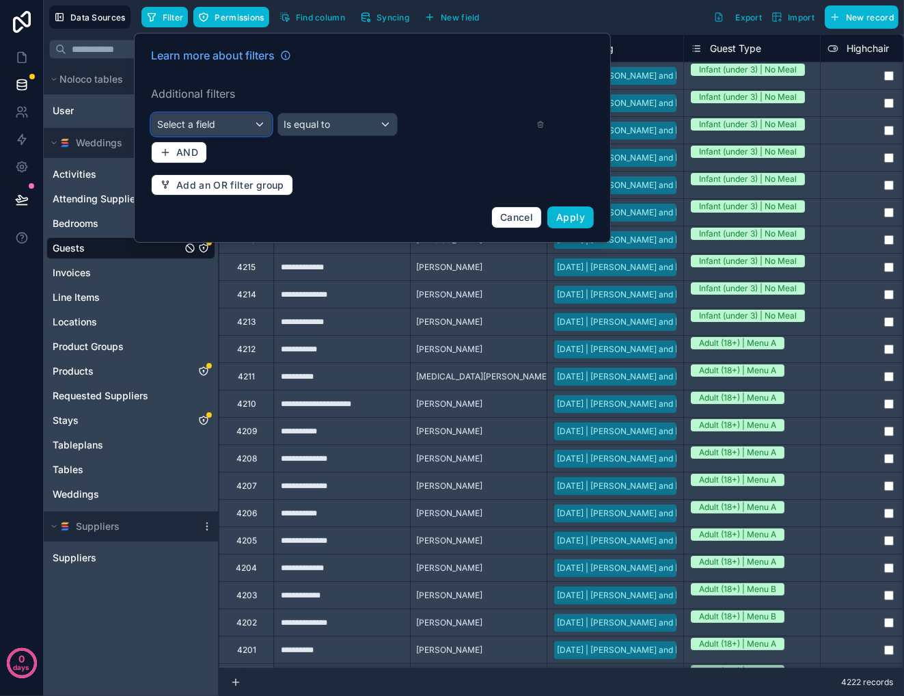
click at [196, 126] on span "Select a field" at bounding box center [186, 124] width 58 height 12
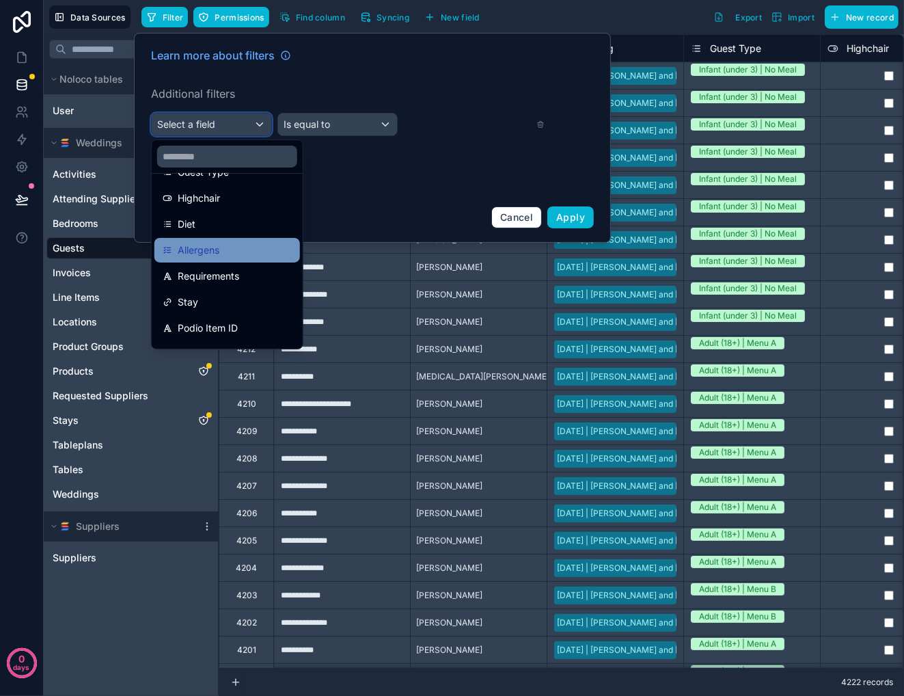
scroll to position [137, 0]
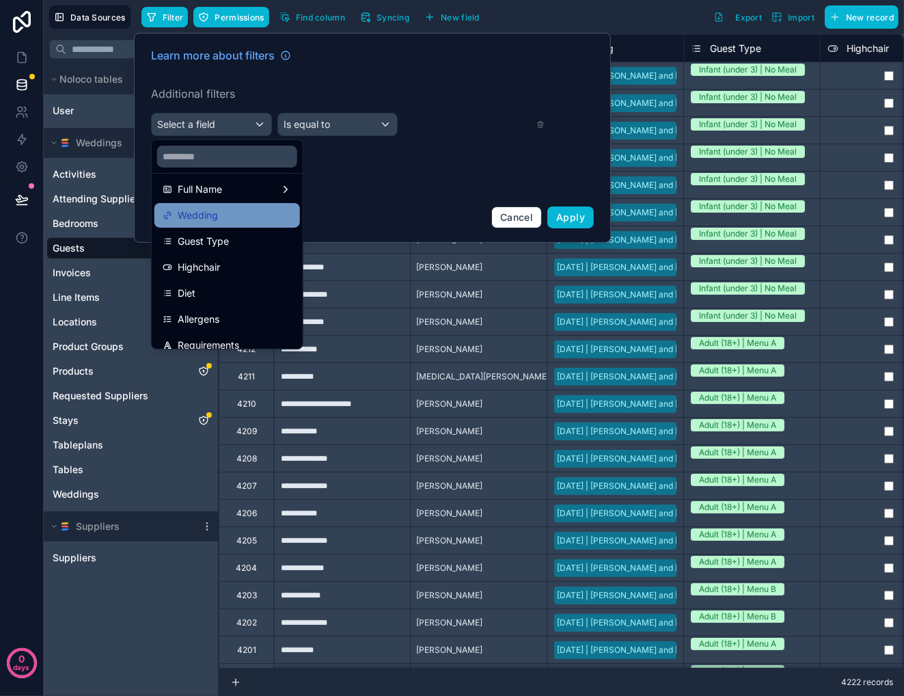
click at [210, 217] on span "Wedding" at bounding box center [198, 215] width 40 height 16
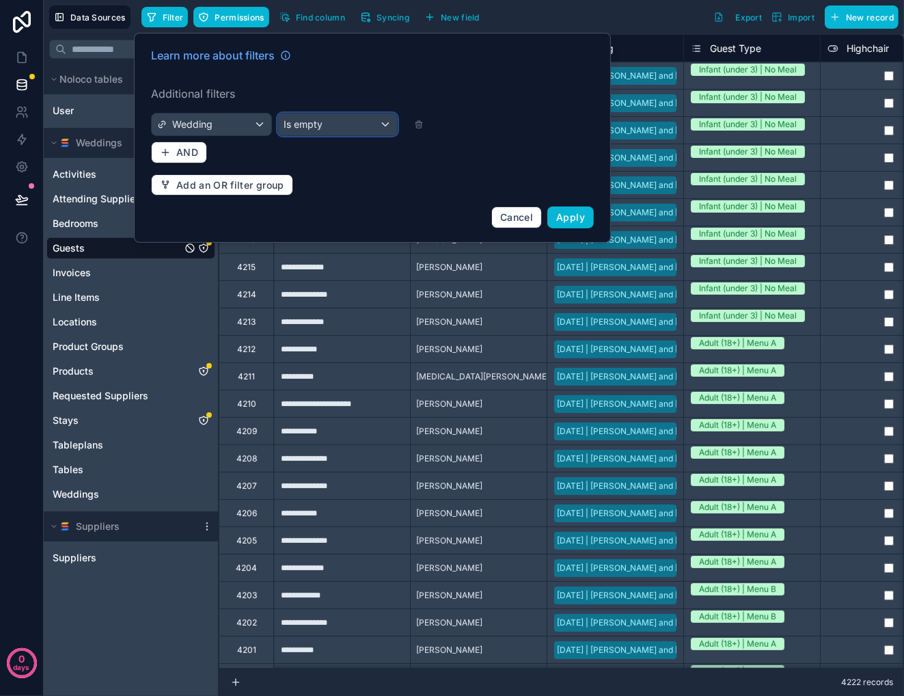
click at [316, 122] on span "Is empty" at bounding box center [303, 125] width 39 height 14
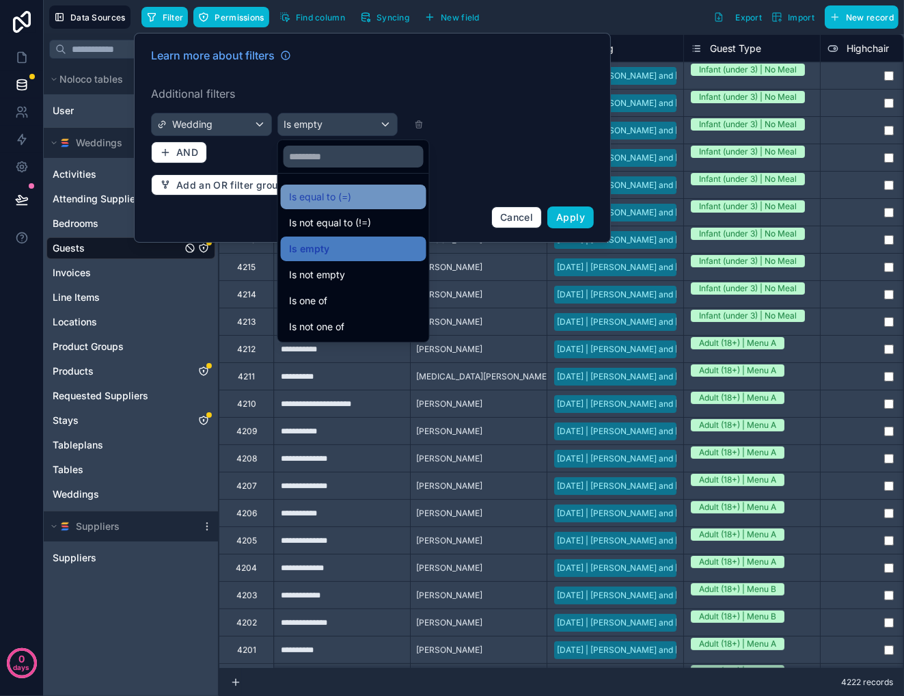
click at [311, 202] on span "Is equal to (=)" at bounding box center [320, 197] width 62 height 16
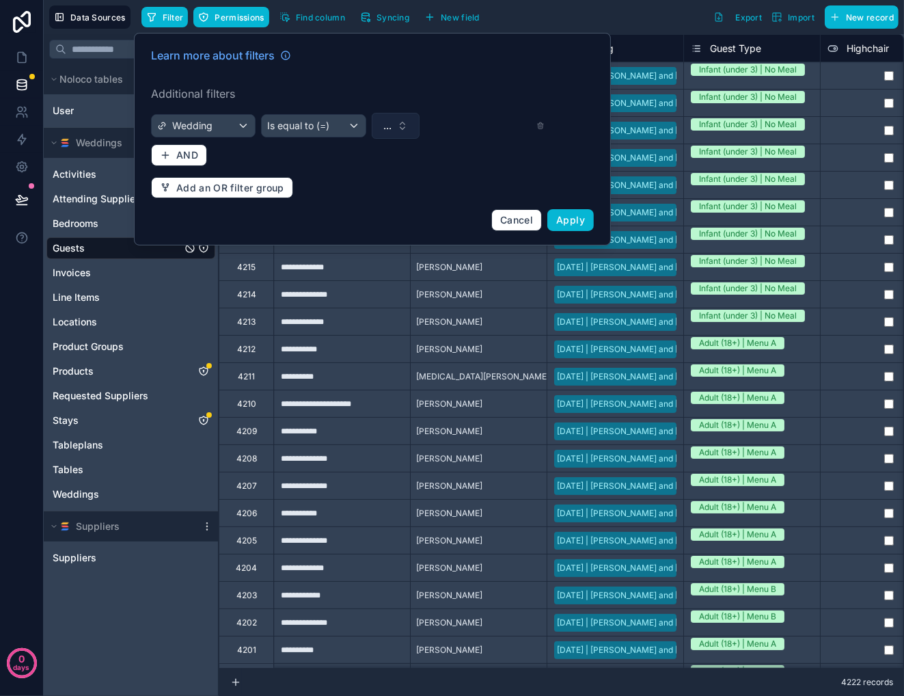
click at [389, 126] on span "..." at bounding box center [388, 126] width 8 height 14
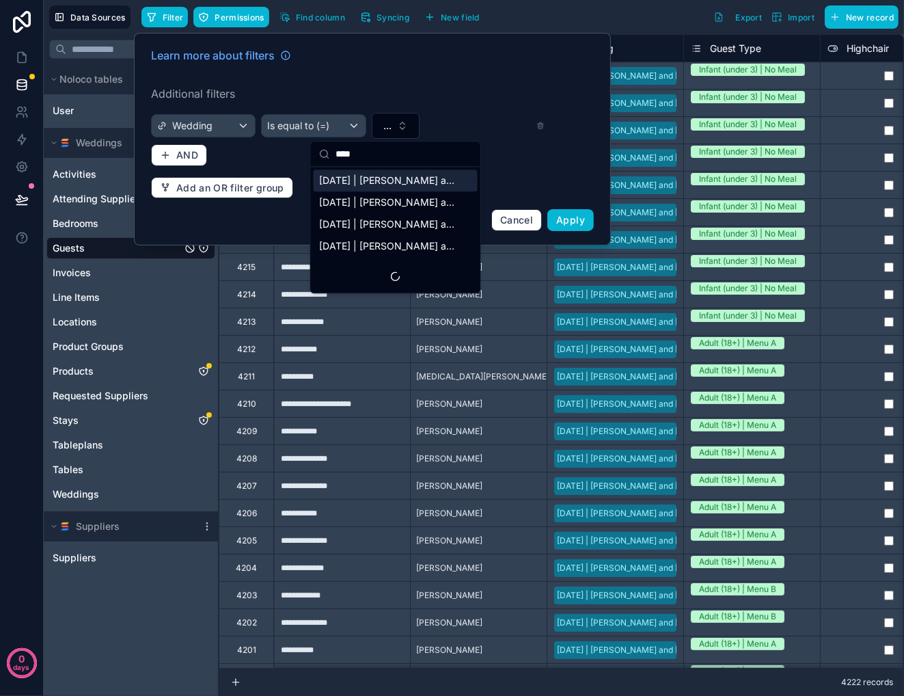
scroll to position [0, 0]
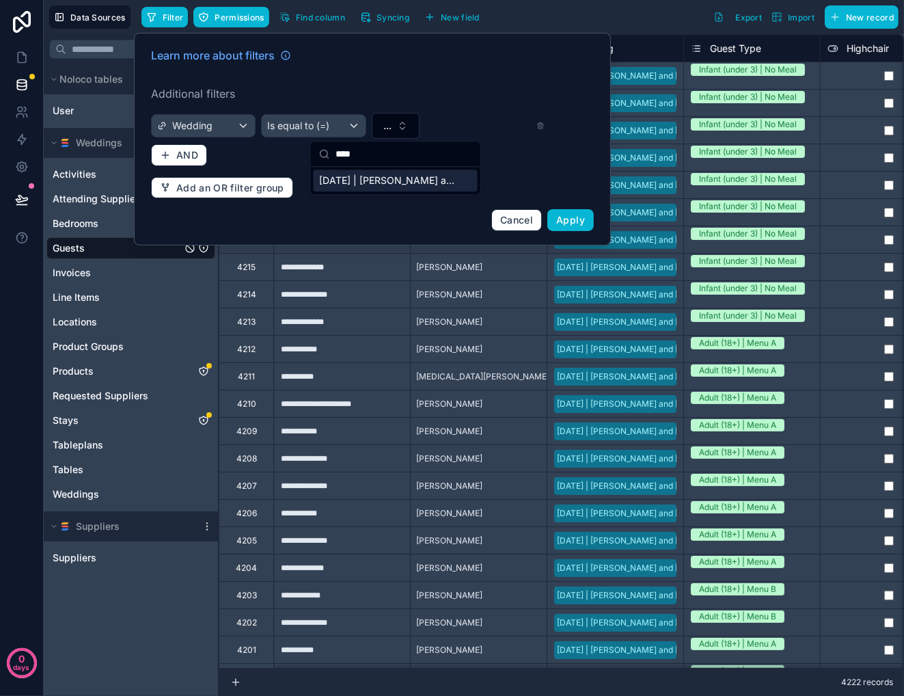
type input "****"
click at [395, 183] on span "[DATE] | [PERSON_NAME] and [PERSON_NAME]" at bounding box center [387, 181] width 137 height 14
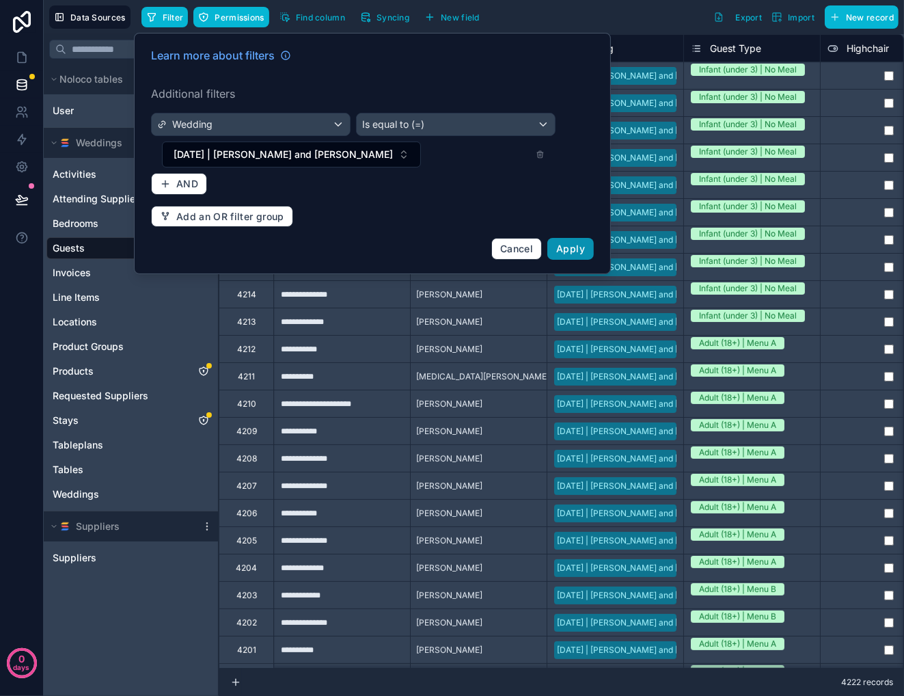
click at [565, 243] on span "Apply" at bounding box center [570, 249] width 29 height 12
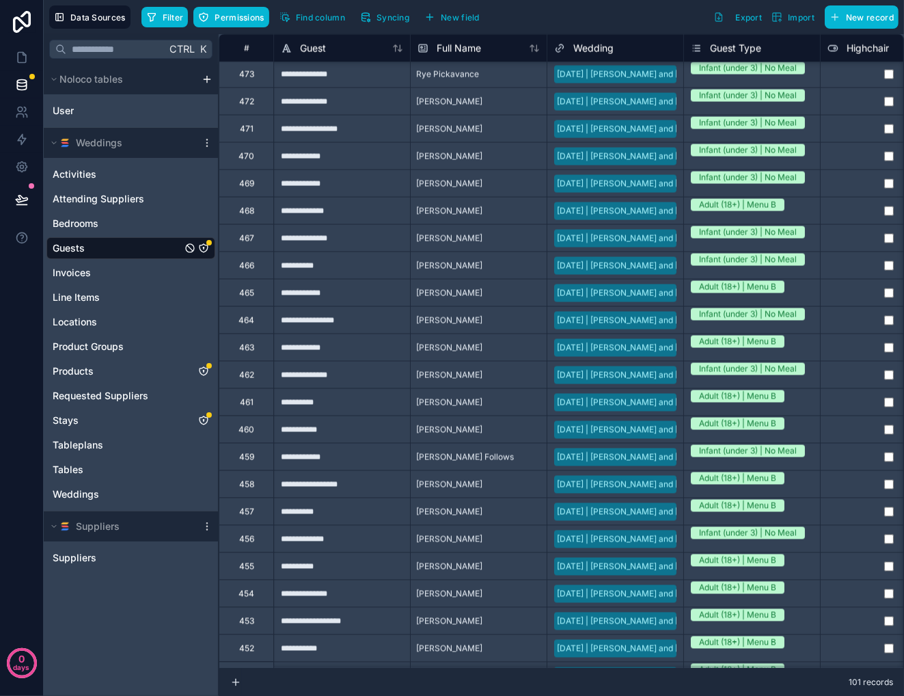
scroll to position [2155, 0]
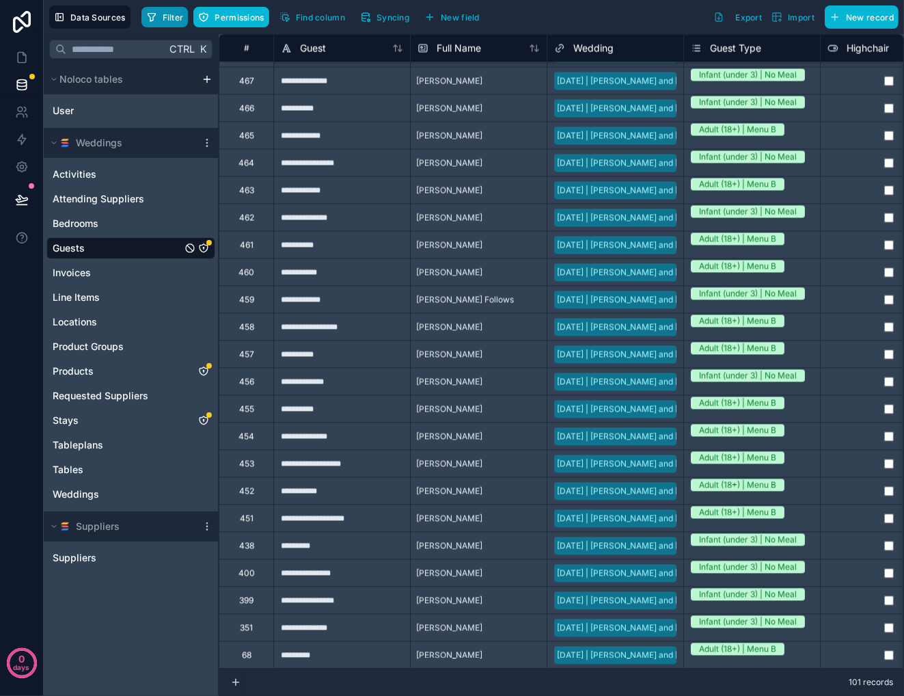
click at [165, 18] on span "Filter" at bounding box center [173, 17] width 21 height 10
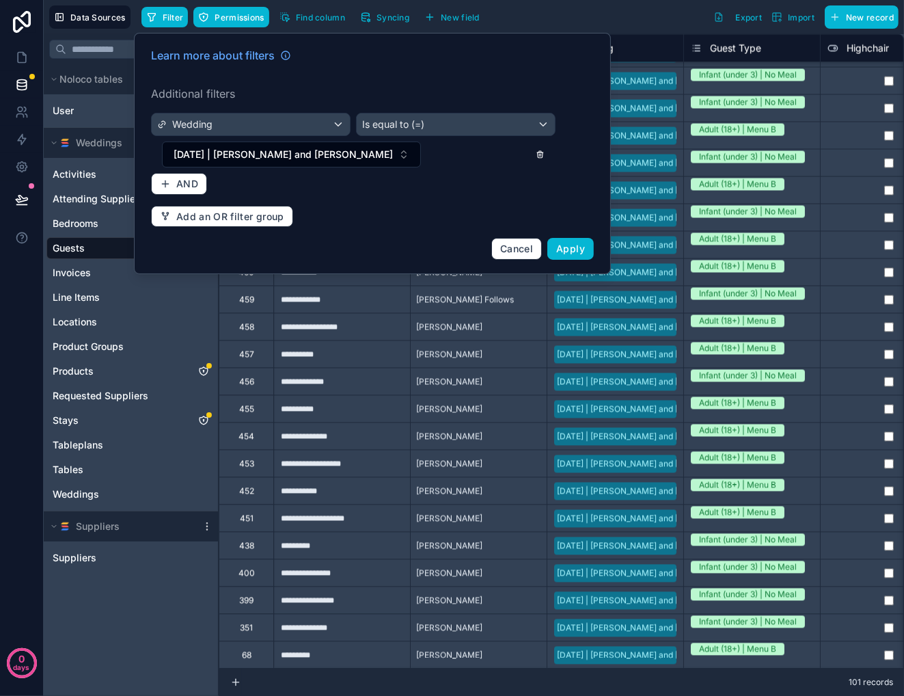
click at [539, 154] on icon at bounding box center [539, 155] width 0 height 2
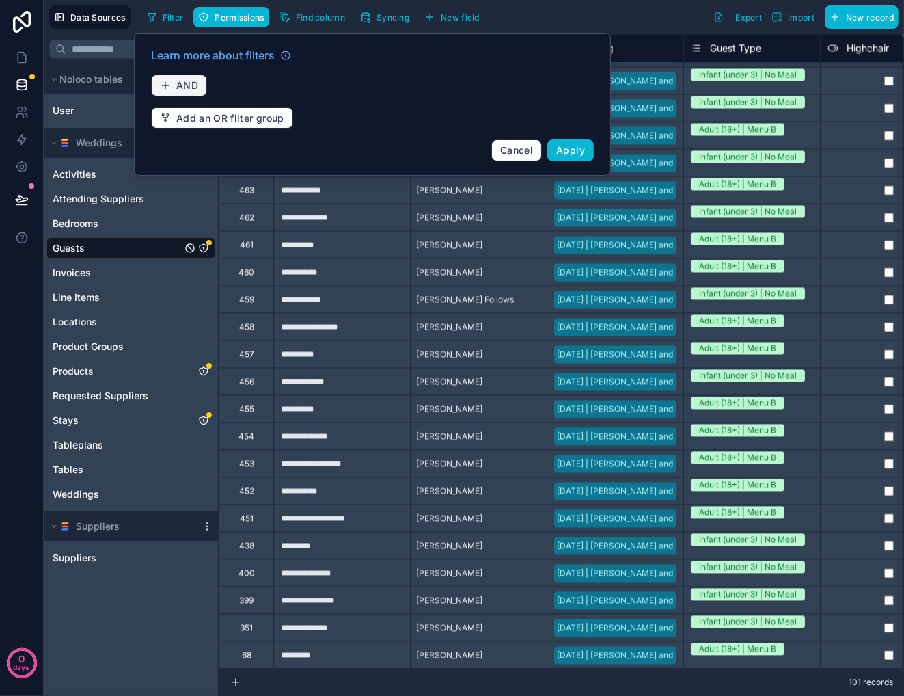
click at [182, 82] on span "AND" at bounding box center [187, 85] width 22 height 12
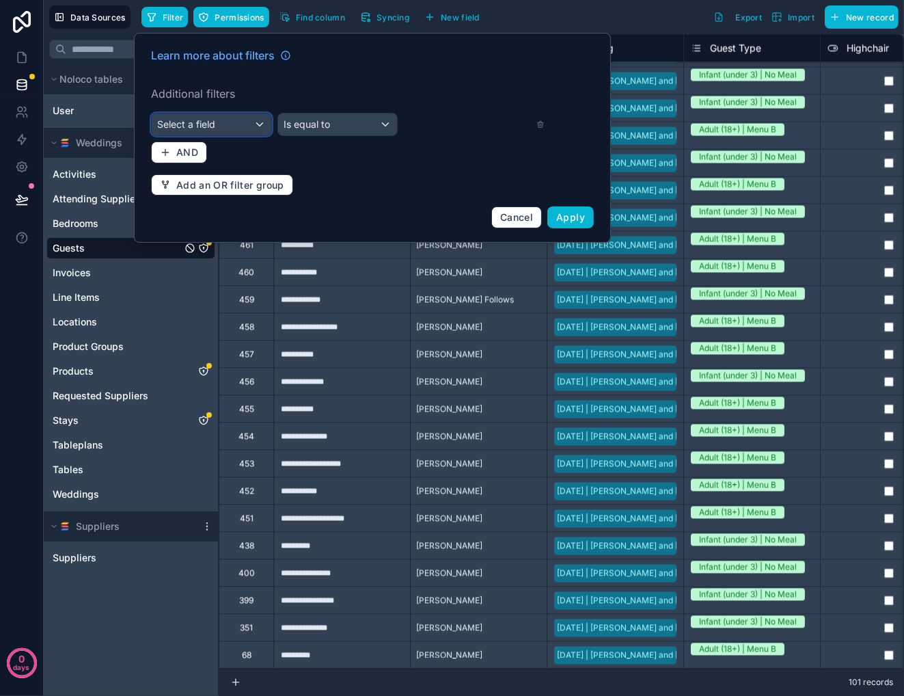
click at [197, 122] on span "Select a field" at bounding box center [186, 124] width 58 height 12
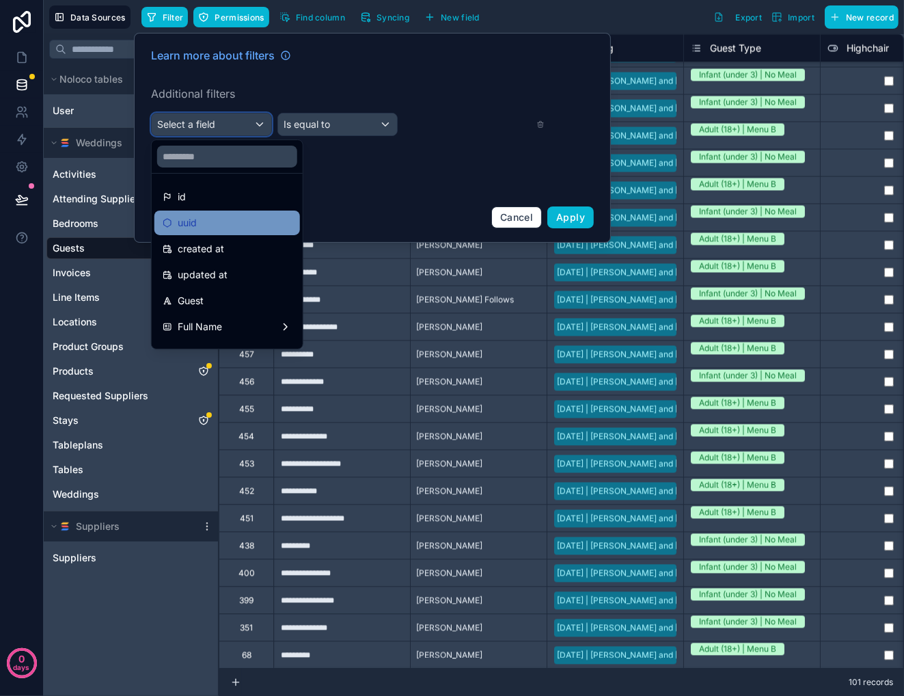
scroll to position [68, 0]
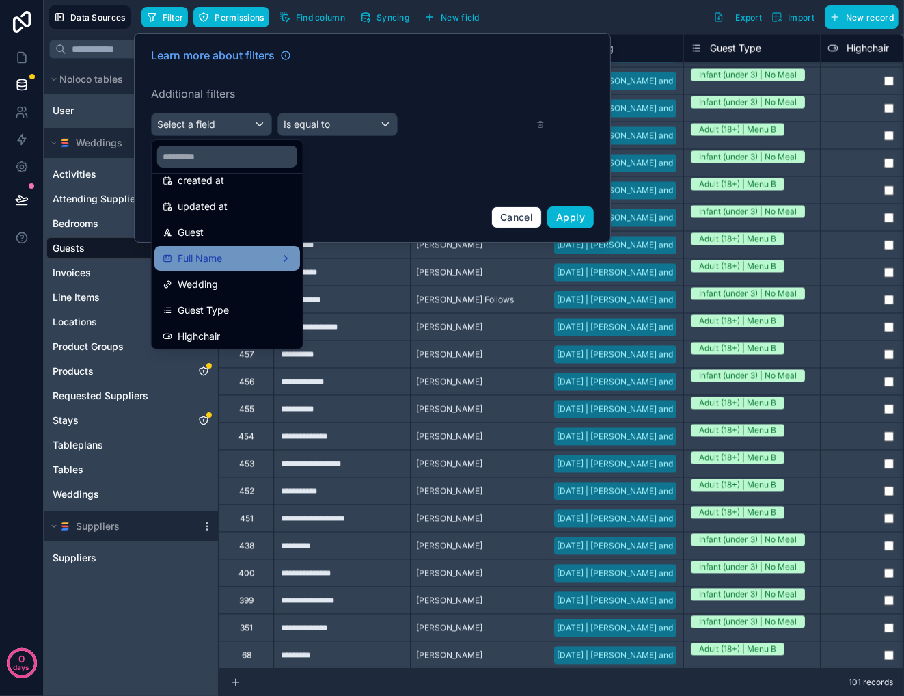
click at [206, 258] on span "Full Name" at bounding box center [200, 258] width 44 height 16
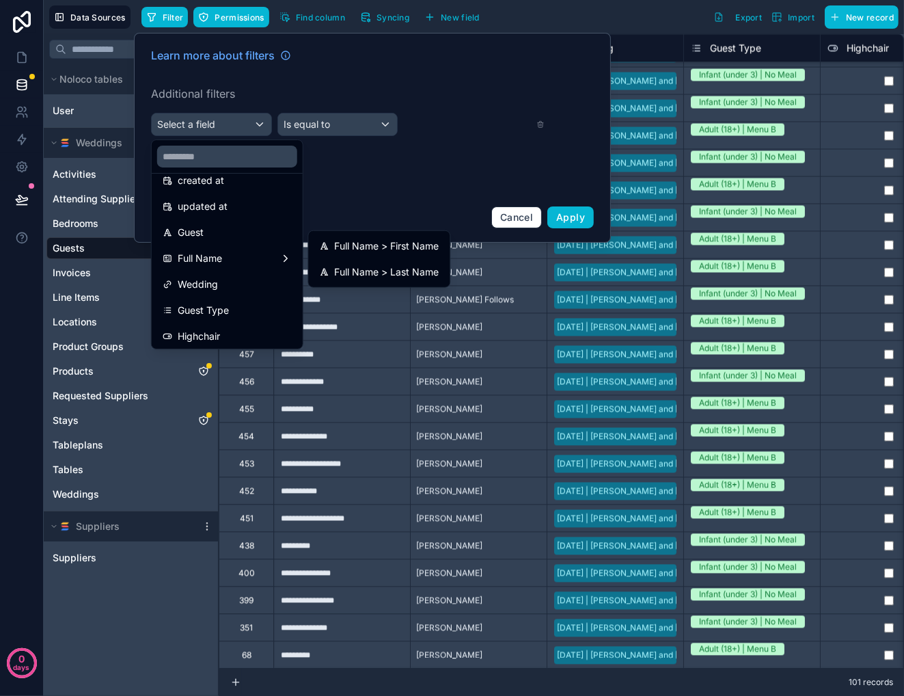
click at [399, 245] on span "Full Name > First Name" at bounding box center [386, 246] width 105 height 16
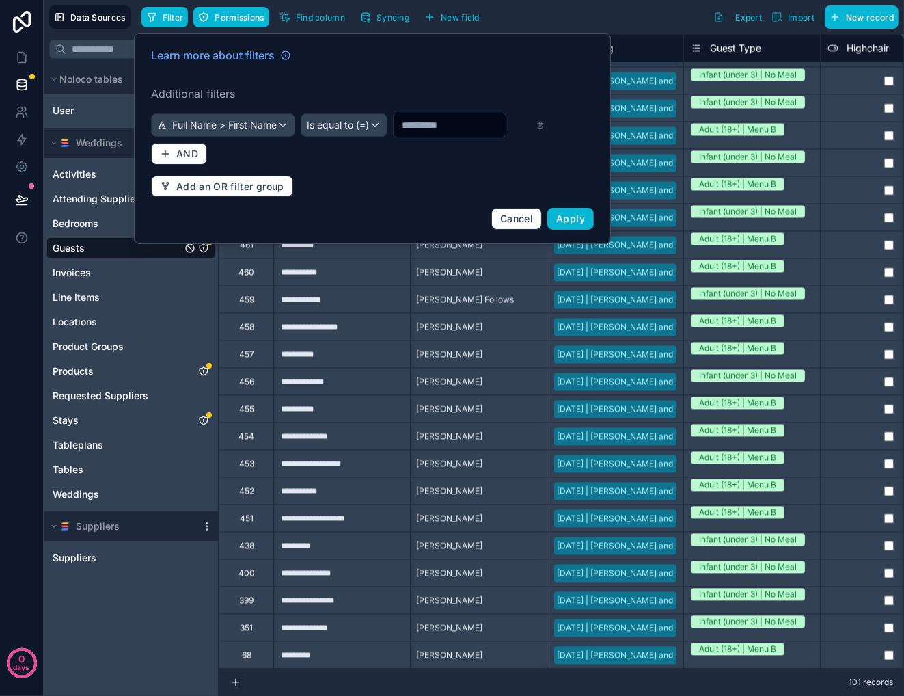
click at [394, 135] on input "text" at bounding box center [450, 125] width 112 height 19
type input "****"
click at [577, 224] on span "Apply" at bounding box center [570, 219] width 29 height 12
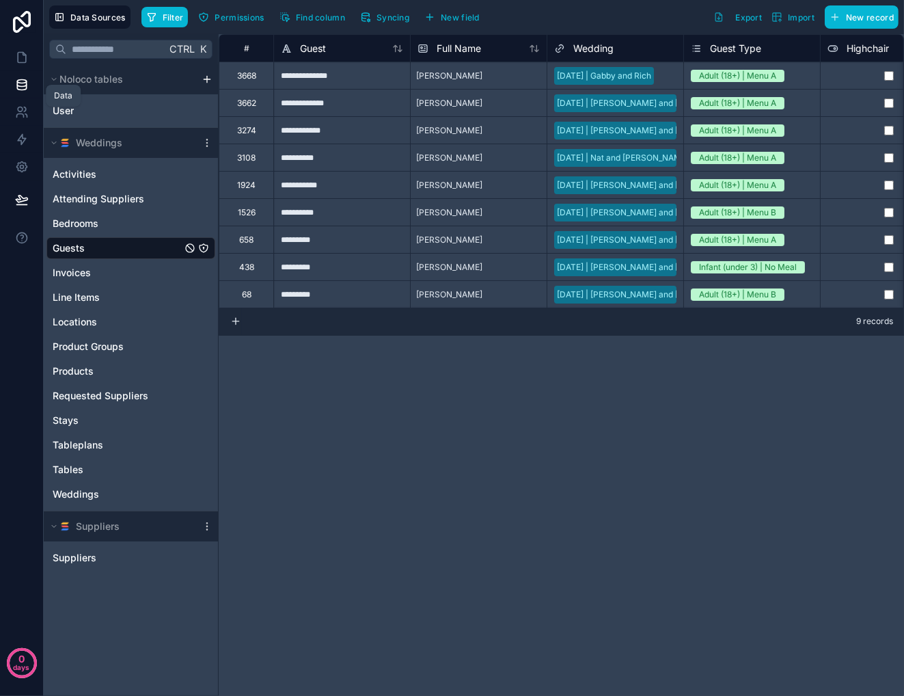
click at [18, 85] on icon at bounding box center [22, 85] width 14 height 14
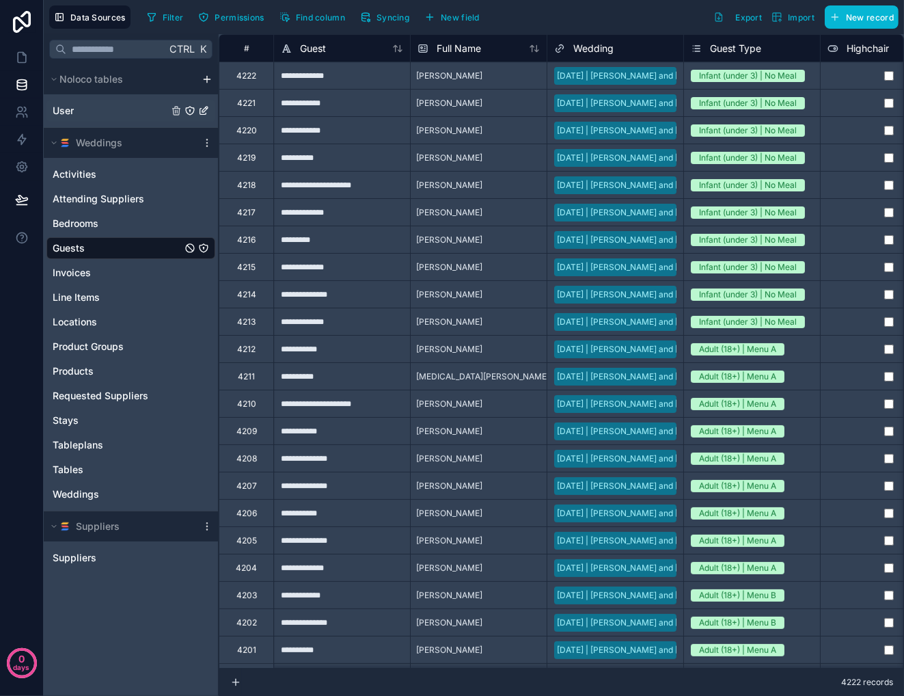
click at [88, 110] on div "User" at bounding box center [130, 111] width 169 height 22
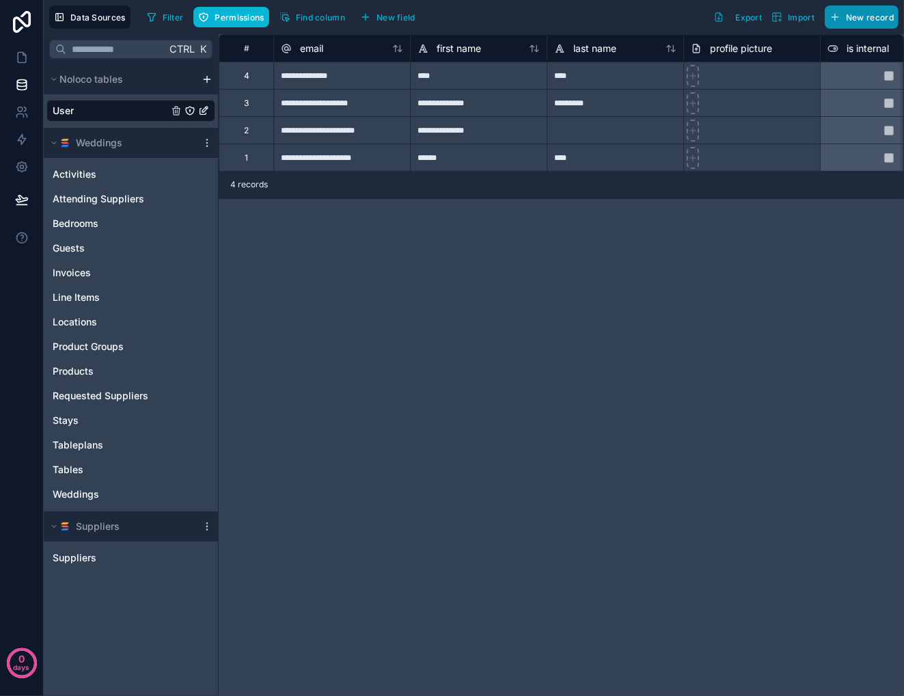
click at [864, 16] on span "New record" at bounding box center [870, 17] width 48 height 10
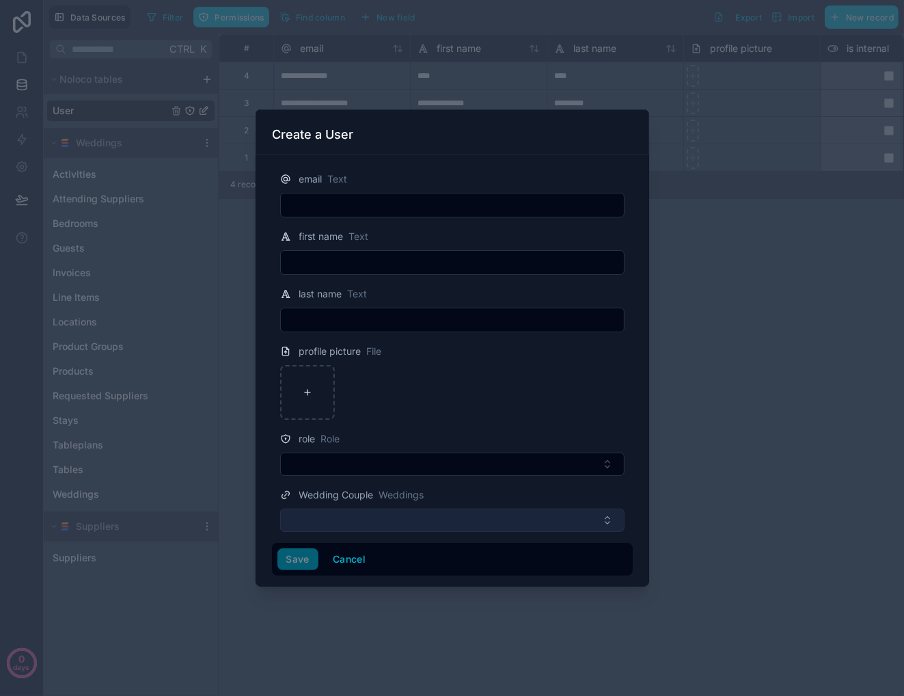
click at [607, 521] on button "Select Button" at bounding box center [452, 520] width 345 height 23
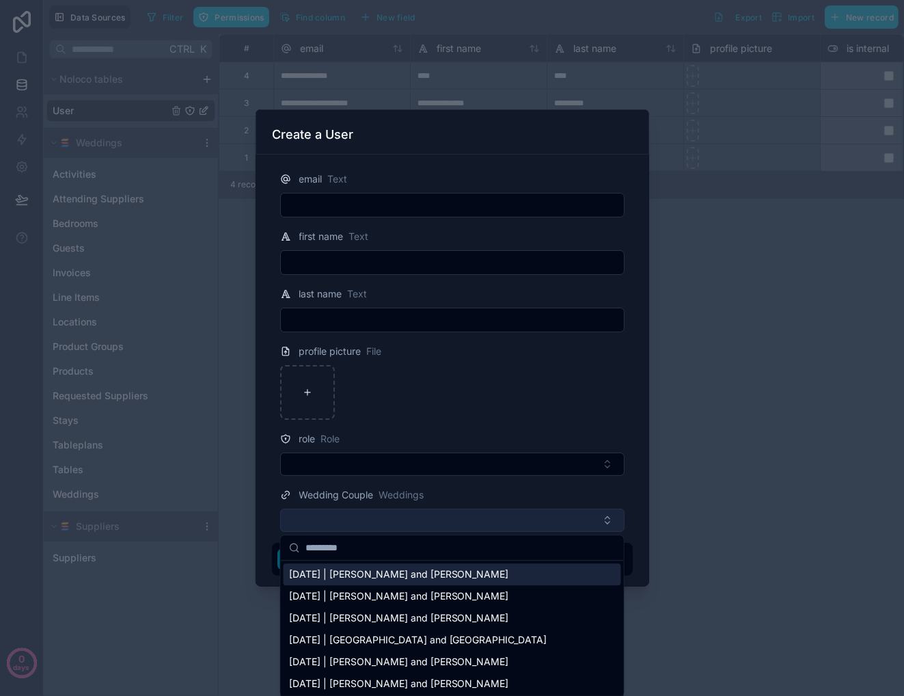
click at [608, 520] on button "Select Button" at bounding box center [452, 520] width 345 height 23
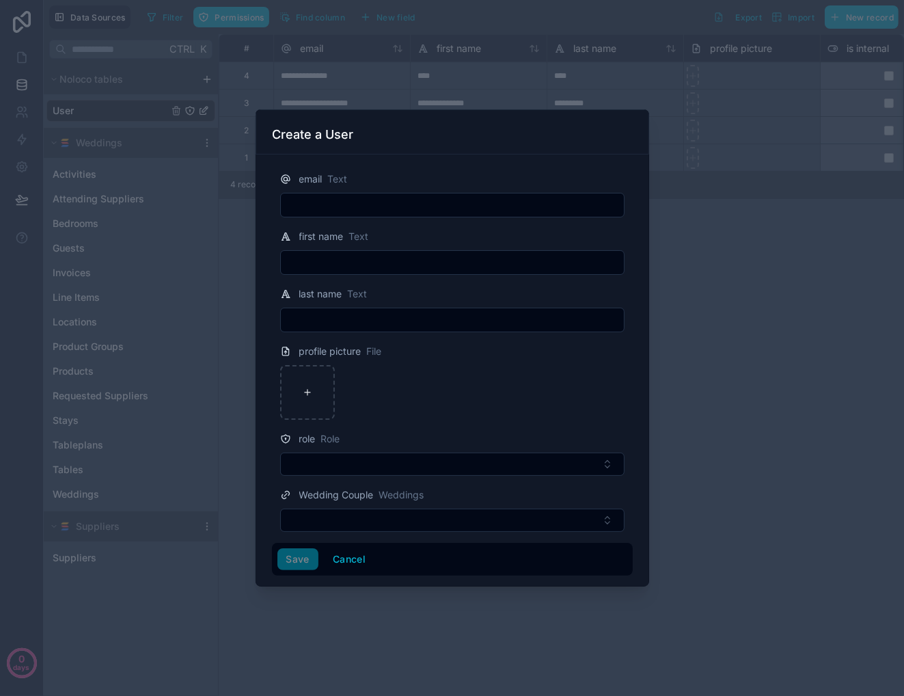
click at [747, 295] on div at bounding box center [452, 348] width 904 height 696
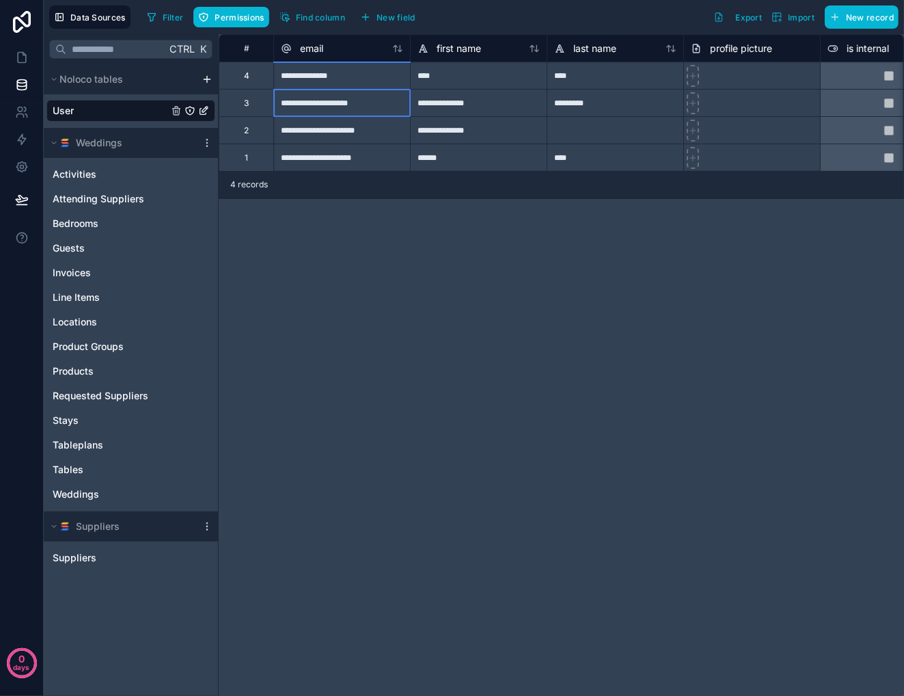
click at [300, 103] on div "**********" at bounding box center [341, 102] width 137 height 27
click at [246, 103] on div "3" at bounding box center [246, 103] width 5 height 11
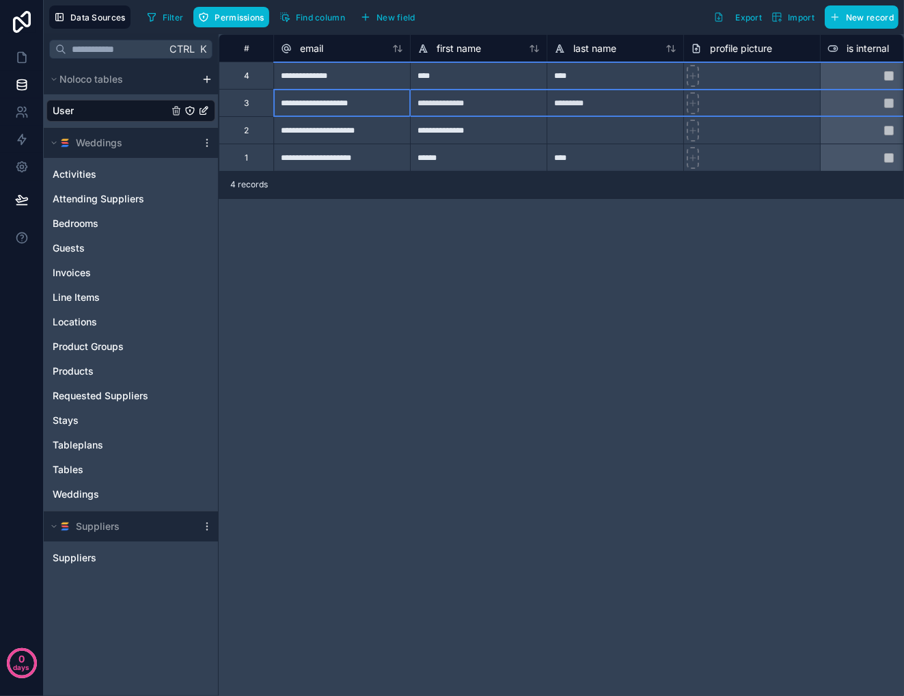
click at [246, 103] on div "3" at bounding box center [246, 103] width 5 height 11
click at [247, 103] on div "3" at bounding box center [246, 103] width 5 height 11
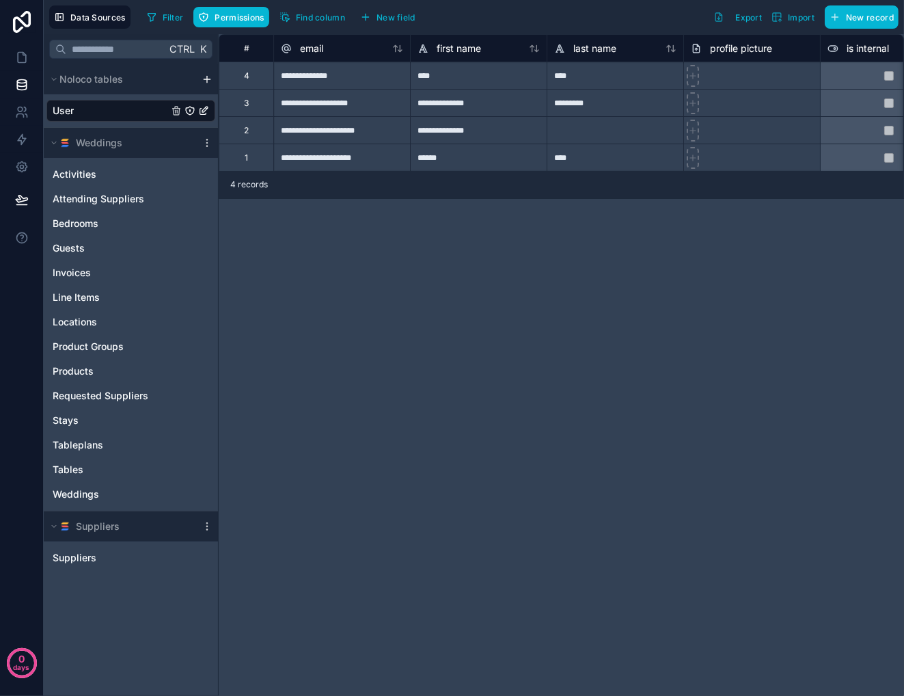
click at [75, 108] on div "User" at bounding box center [130, 111] width 169 height 22
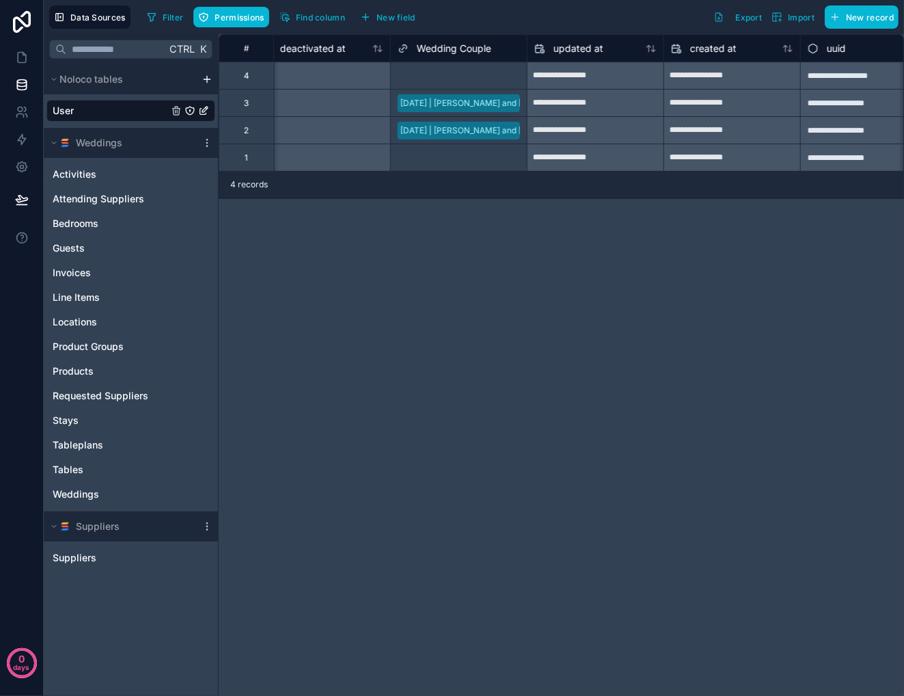
scroll to position [0, 1283]
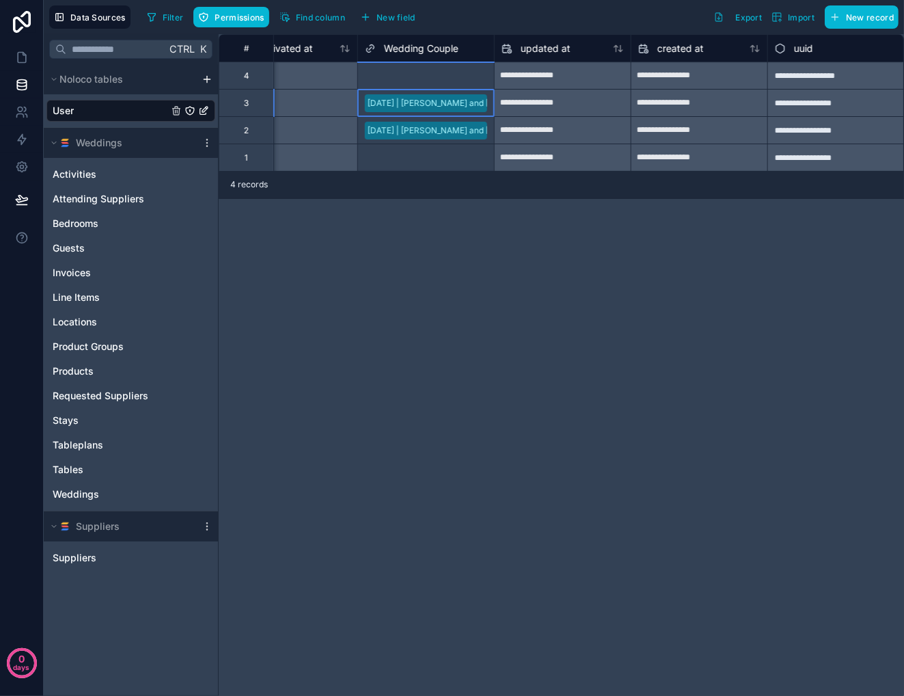
click at [428, 103] on div "[DATE] | [PERSON_NAME] and [PERSON_NAME]" at bounding box center [460, 103] width 185 height 12
click at [425, 103] on div "[DATE] | [PERSON_NAME] and [PERSON_NAME]" at bounding box center [460, 103] width 185 height 12
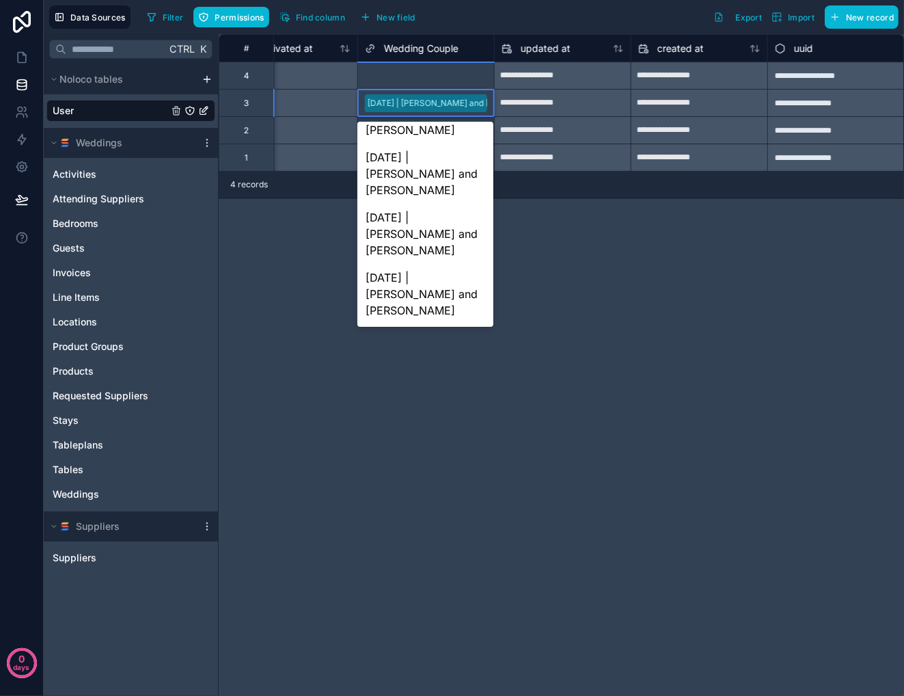
scroll to position [1417, 0]
click at [283, 334] on div "**********" at bounding box center [562, 365] width 686 height 662
click at [423, 102] on div "[DATE] | [PERSON_NAME] and [PERSON_NAME]" at bounding box center [460, 103] width 185 height 12
click at [844, 406] on div "**********" at bounding box center [562, 365] width 686 height 662
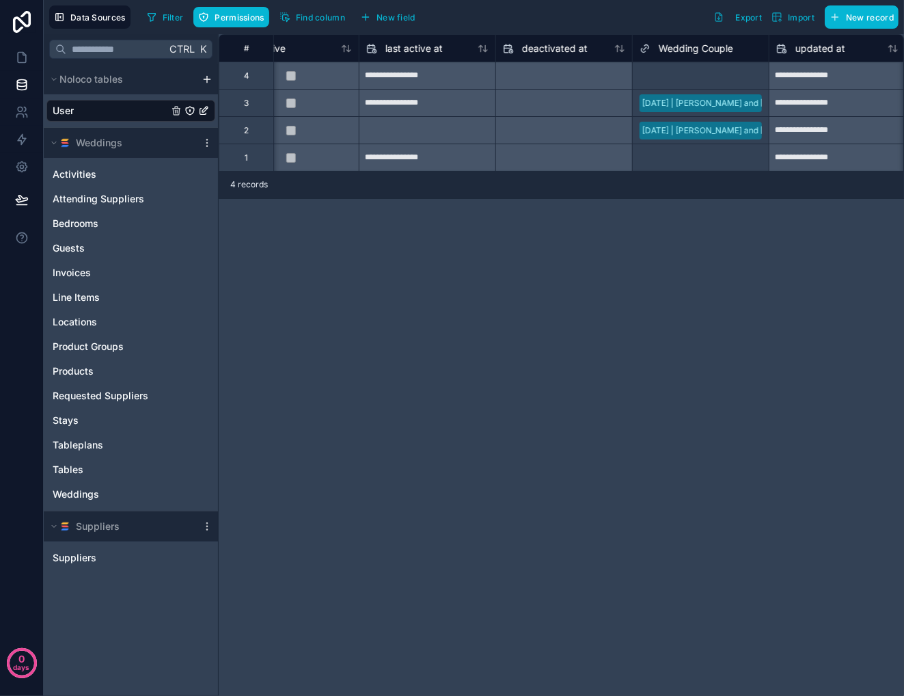
scroll to position [0, 1088]
